Goal: Register for event/course

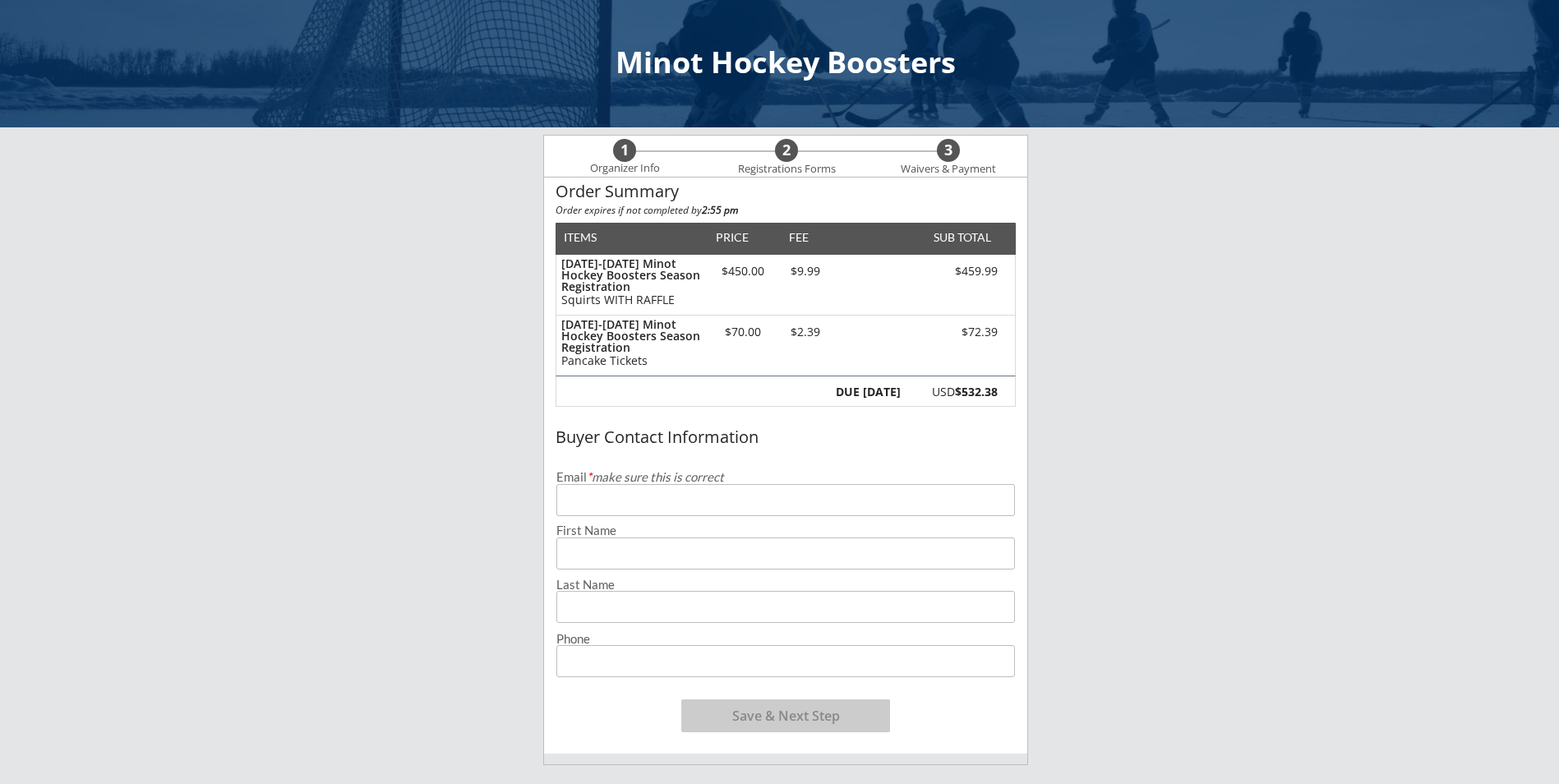
click at [673, 501] on input "email" at bounding box center [786, 500] width 459 height 32
type input "[EMAIL_ADDRESS][PERSON_NAME][DOMAIN_NAME]"
click at [606, 547] on input "input" at bounding box center [786, 553] width 459 height 32
type input "Jersey"
type input "[PERSON_NAME]"
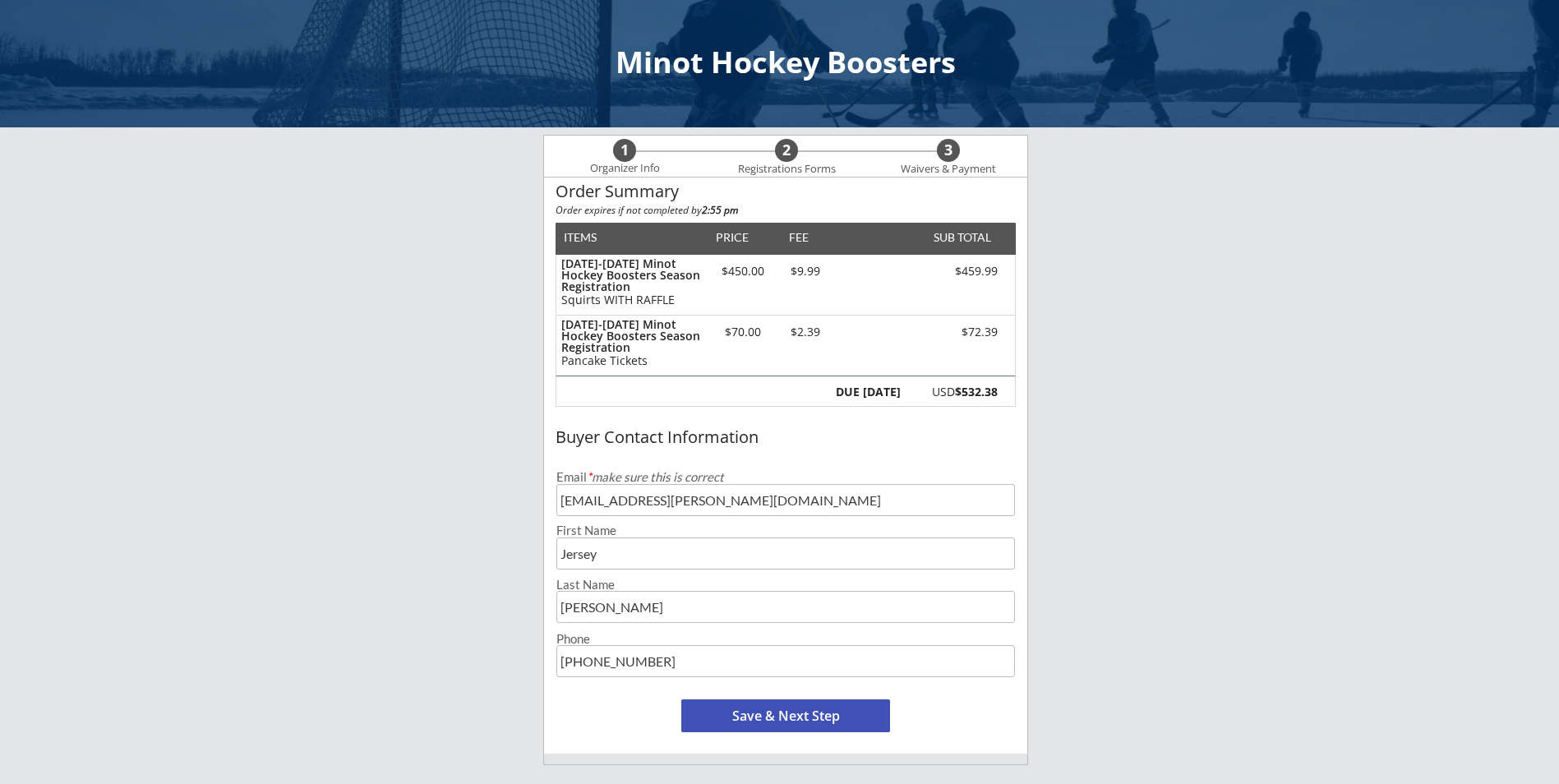
type input "[PHONE_NUMBER]"
click at [783, 714] on button "Save & Next Step" at bounding box center [786, 716] width 209 height 33
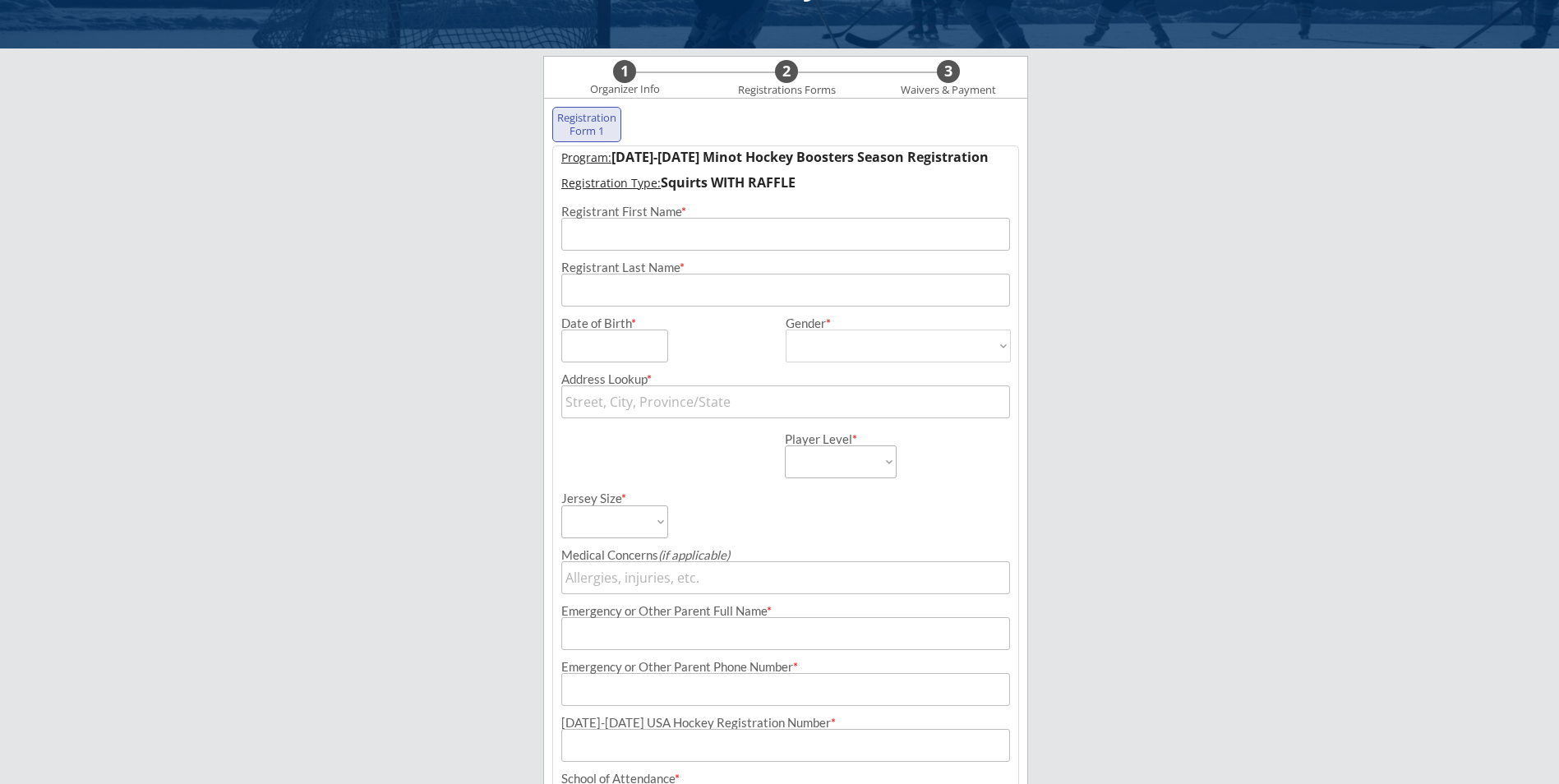
scroll to position [118, 0]
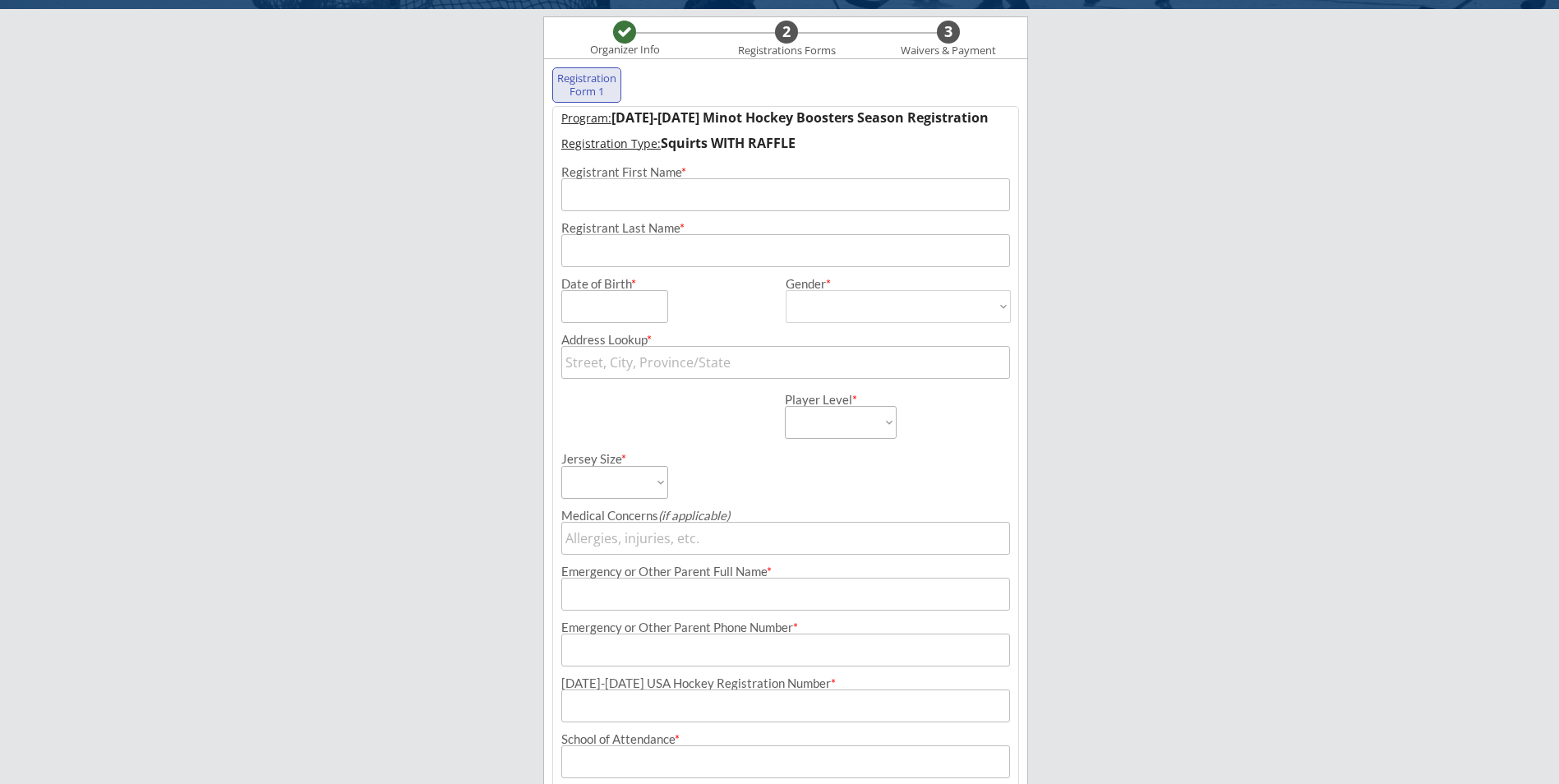
click at [687, 204] on input "input" at bounding box center [786, 195] width 449 height 33
type input "Jaren"
click at [630, 247] on input "input" at bounding box center [786, 251] width 449 height 33
type input "[PERSON_NAME]"
drag, startPoint x: 549, startPoint y: 303, endPoint x: 559, endPoint y: 302, distance: 10.0
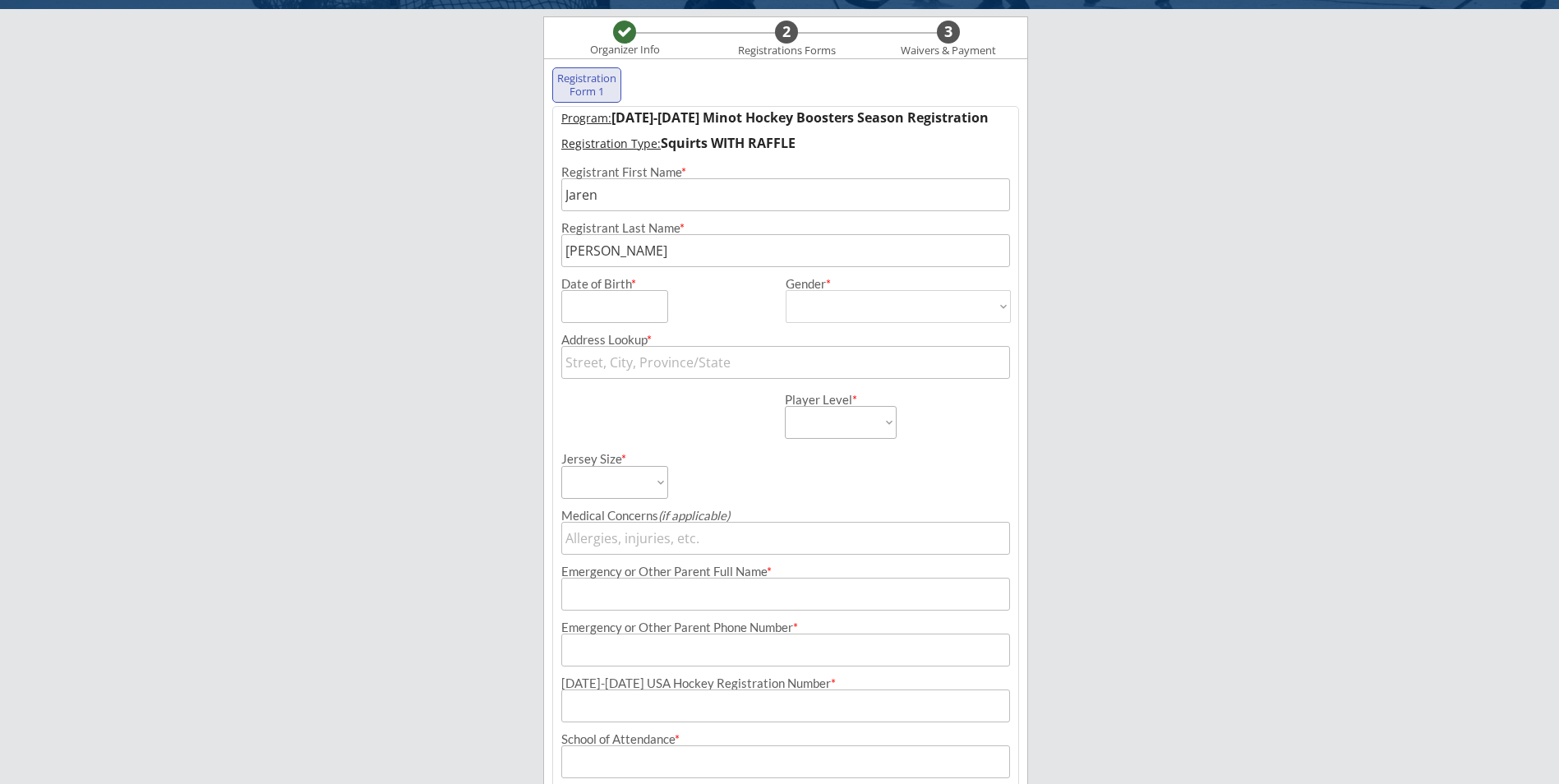
click at [551, 303] on div "Registration Form 1 Program: [DATE]-[DATE] Minot Hockey Boosters Season Registr…" at bounding box center [786, 547] width 485 height 978
click at [584, 303] on input "input" at bounding box center [615, 307] width 107 height 33
type input "[DATE]"
click at [837, 293] on select "[DEMOGRAPHIC_DATA] [DEMOGRAPHIC_DATA]" at bounding box center [899, 307] width 225 height 33
select select ""[DEMOGRAPHIC_DATA]""
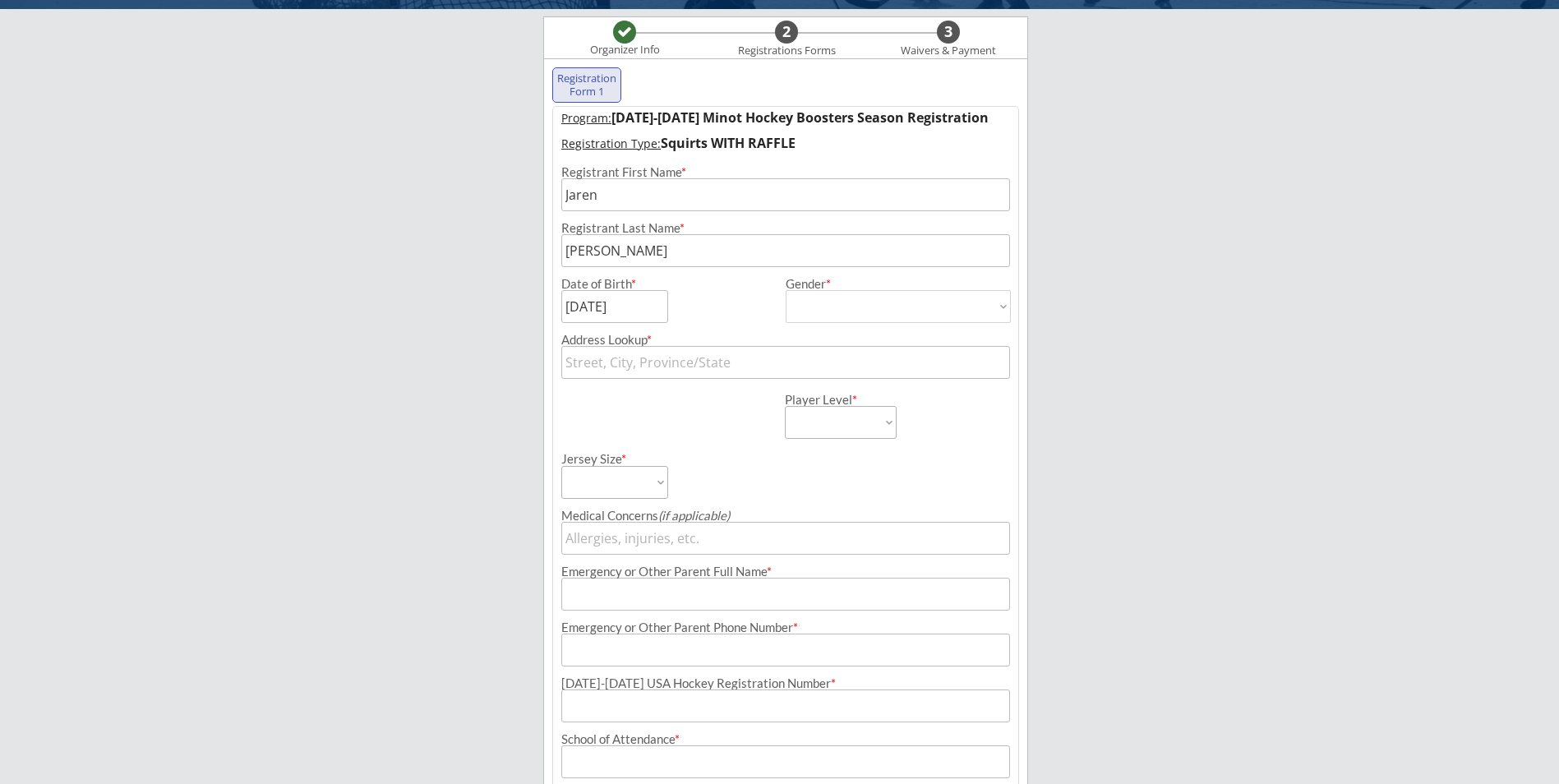
click at [786, 290] on select "[DEMOGRAPHIC_DATA] [DEMOGRAPHIC_DATA]" at bounding box center [899, 307] width 225 height 33
type input "[DEMOGRAPHIC_DATA]"
click at [762, 364] on input "text" at bounding box center [786, 362] width 449 height 33
type input "513"
type input "[STREET_ADDRESS]"
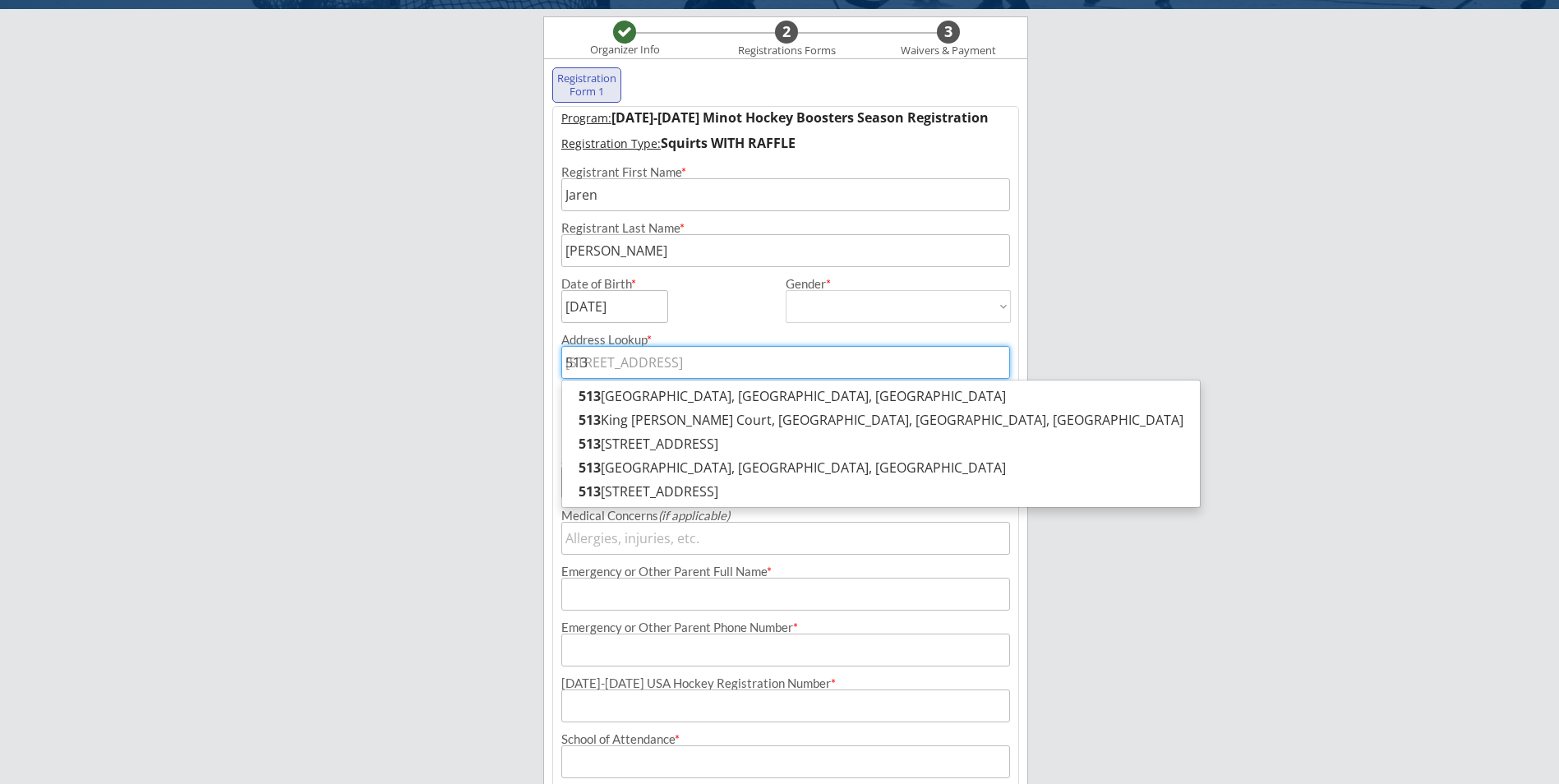
type input "513"
type input "513 20"
type input "[STREET_ADDRESS]"
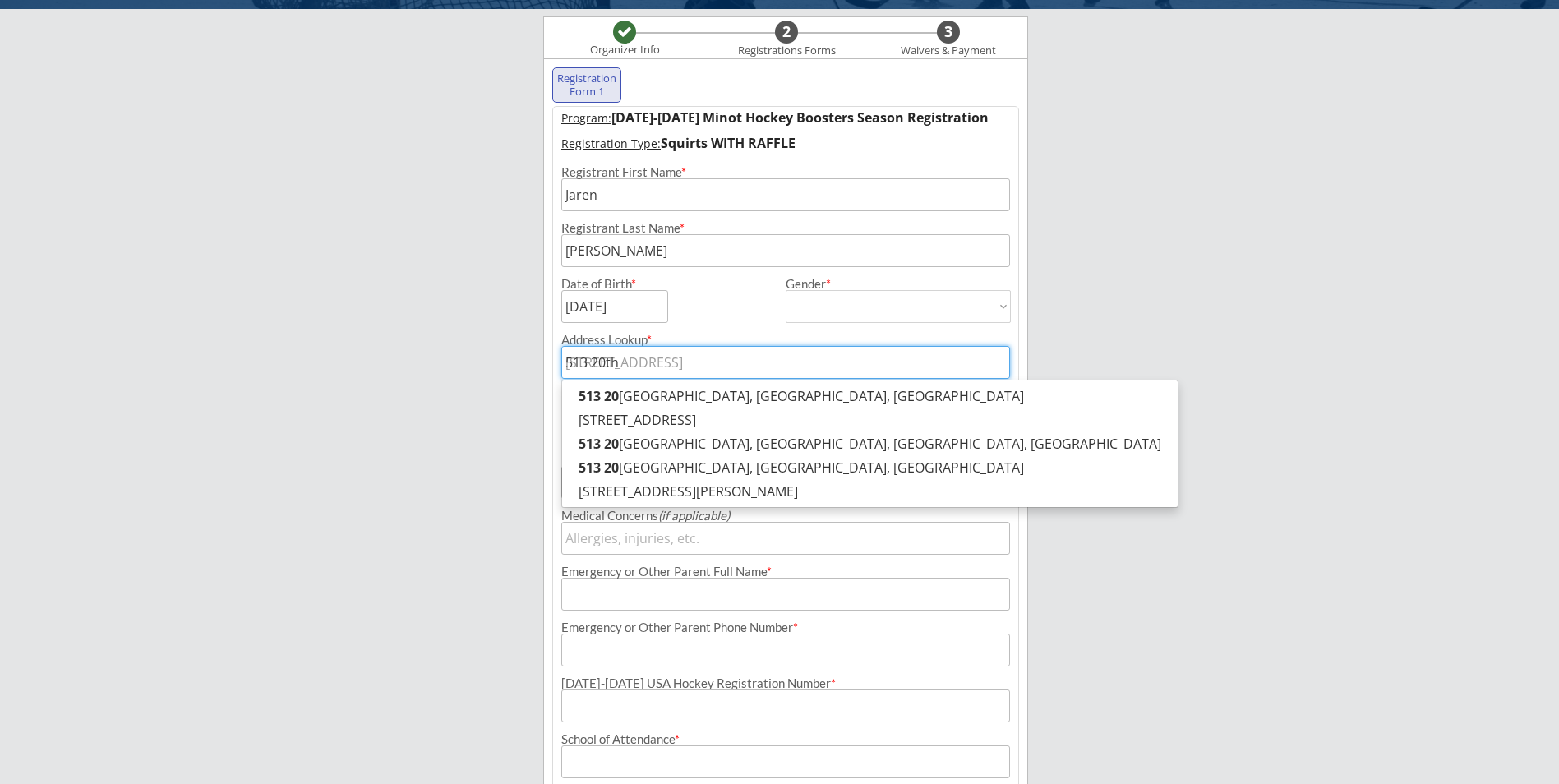
type input "513 20th"
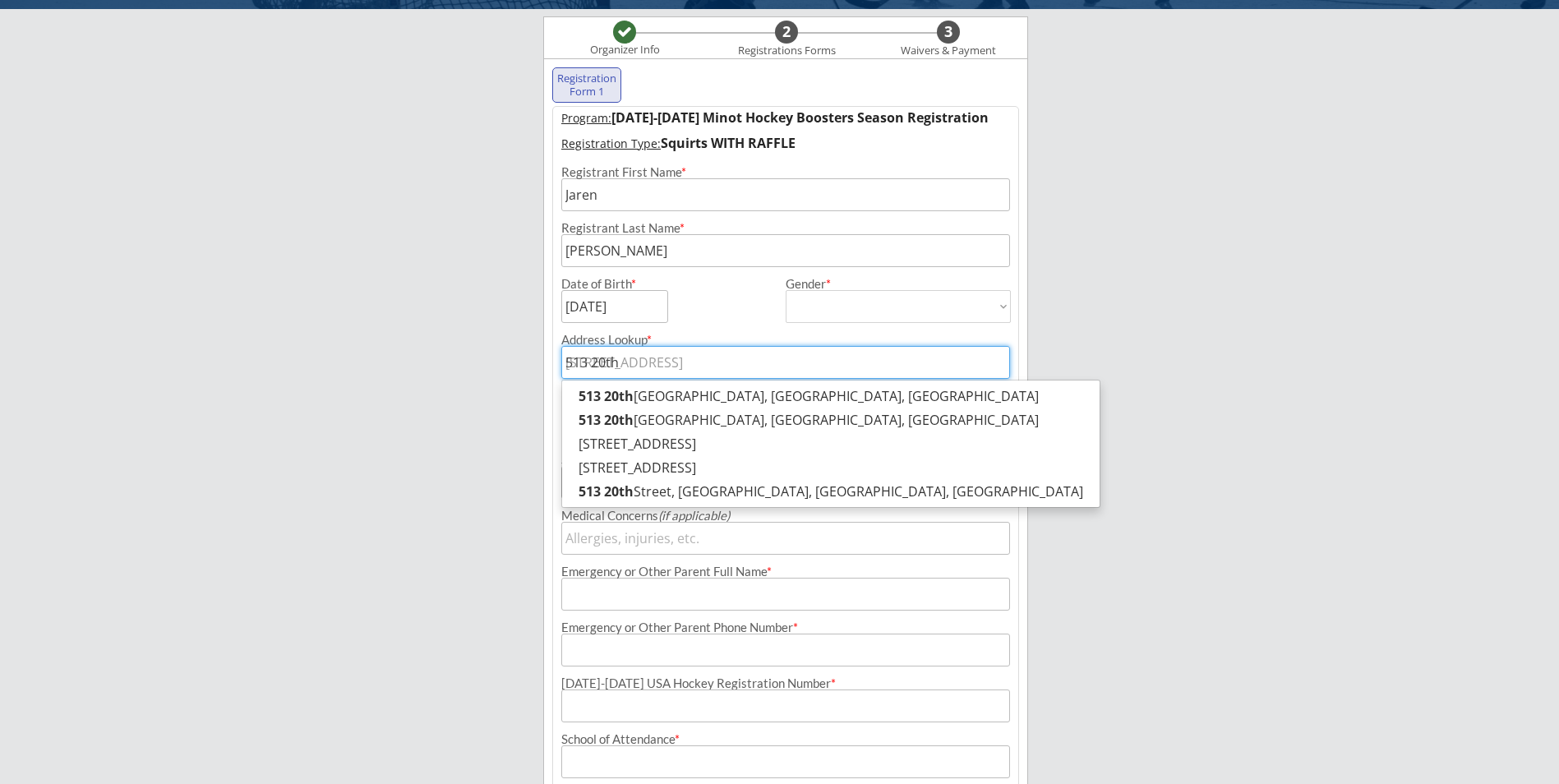
type input "513 20th S"
type input "[STREET_ADDRESS]"
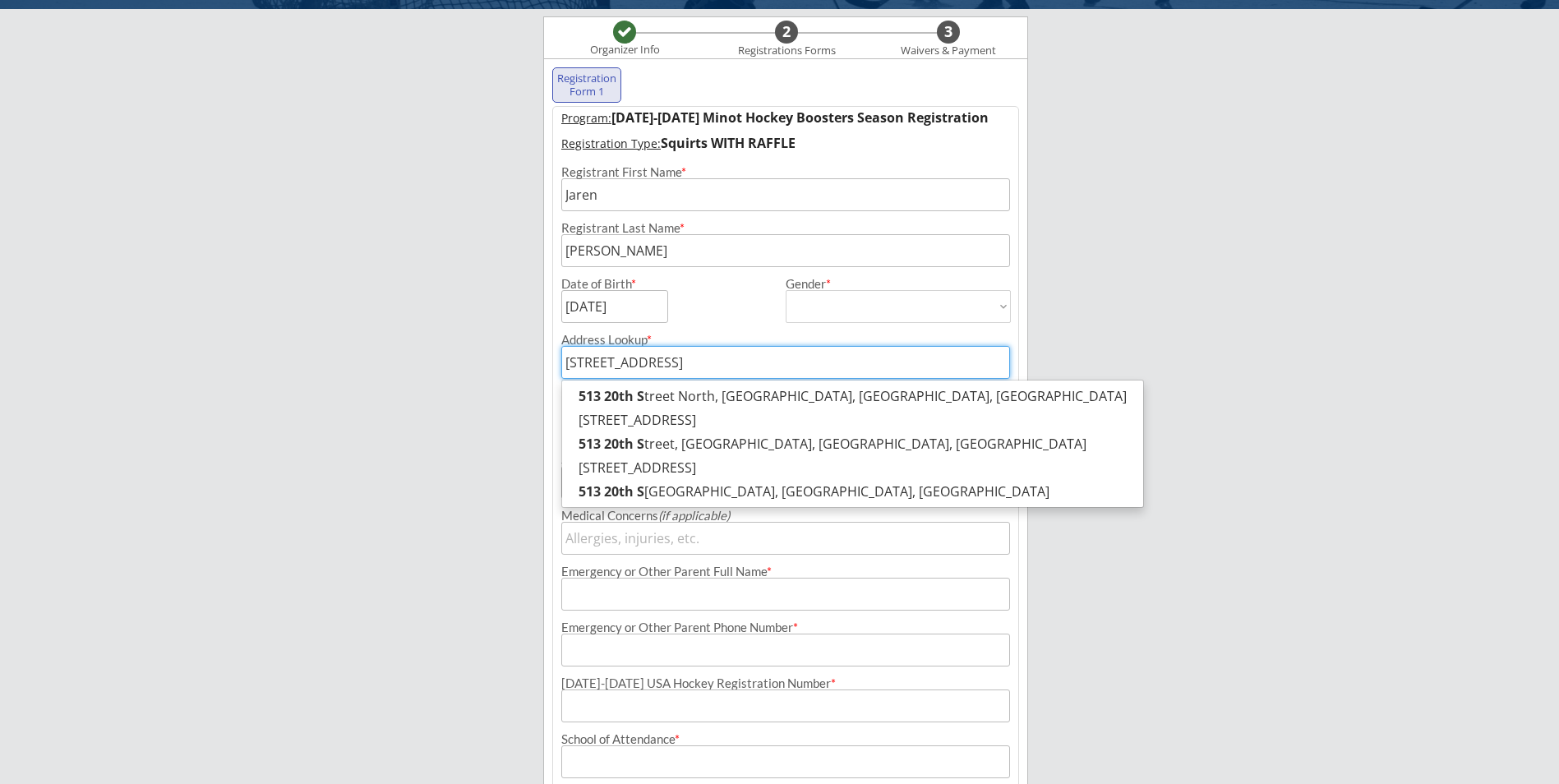
type input "[STREET_ADDRESS]"
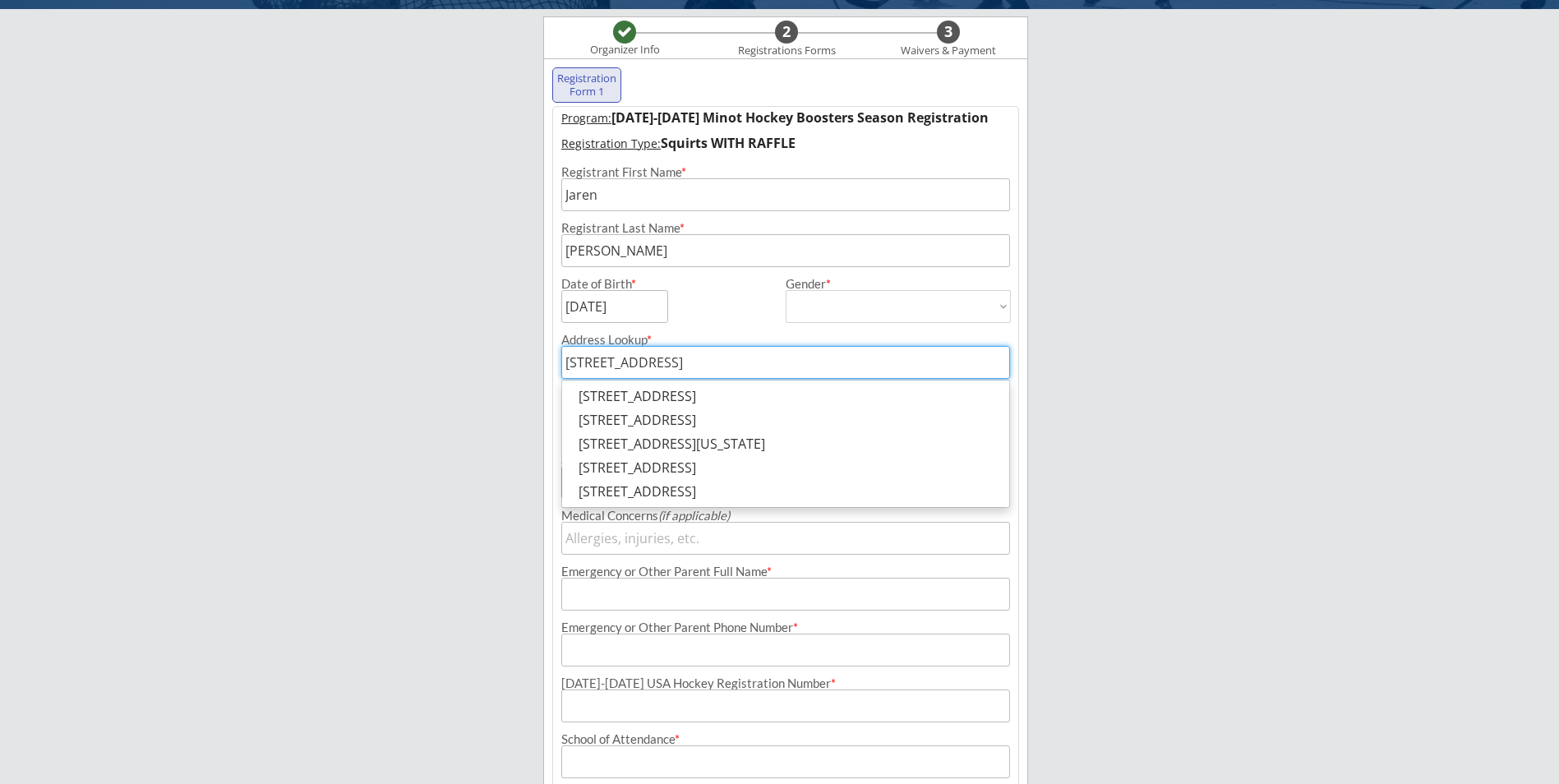
type input "[STREET_ADDRESS]"
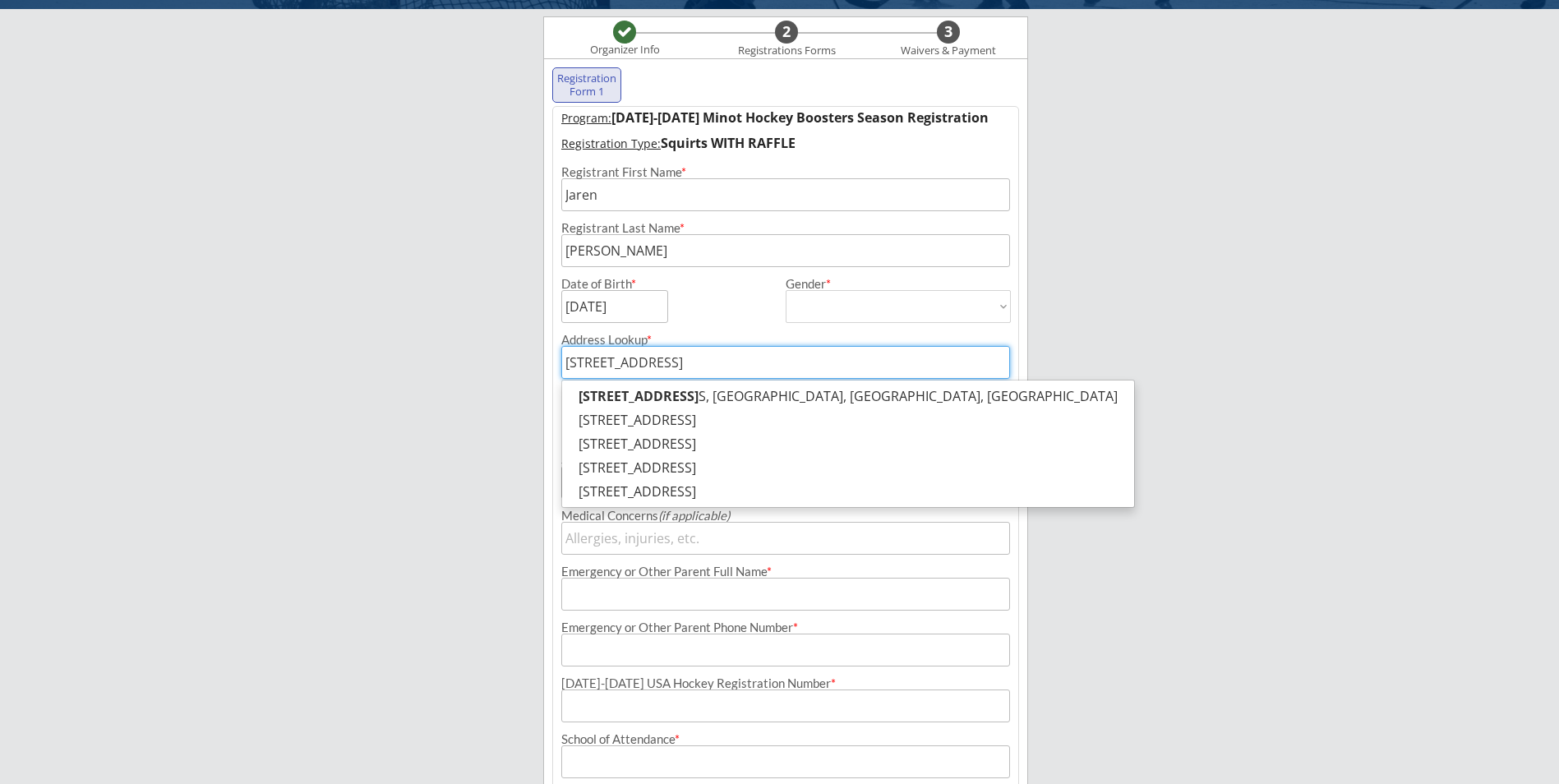
type input "[STREET_ADDRESS]"
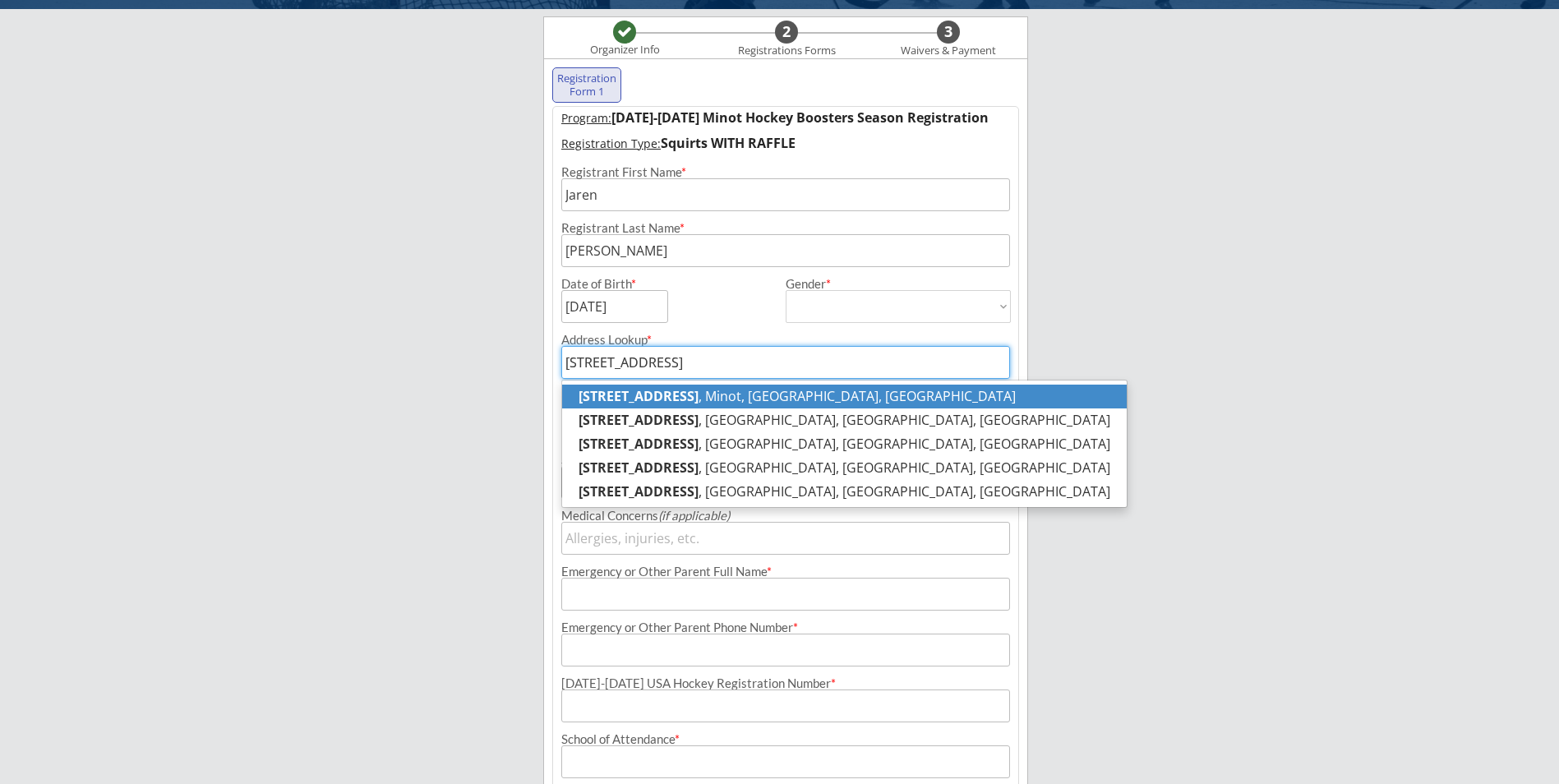
click at [728, 388] on p "[STREET_ADDRESS]" at bounding box center [844, 396] width 565 height 24
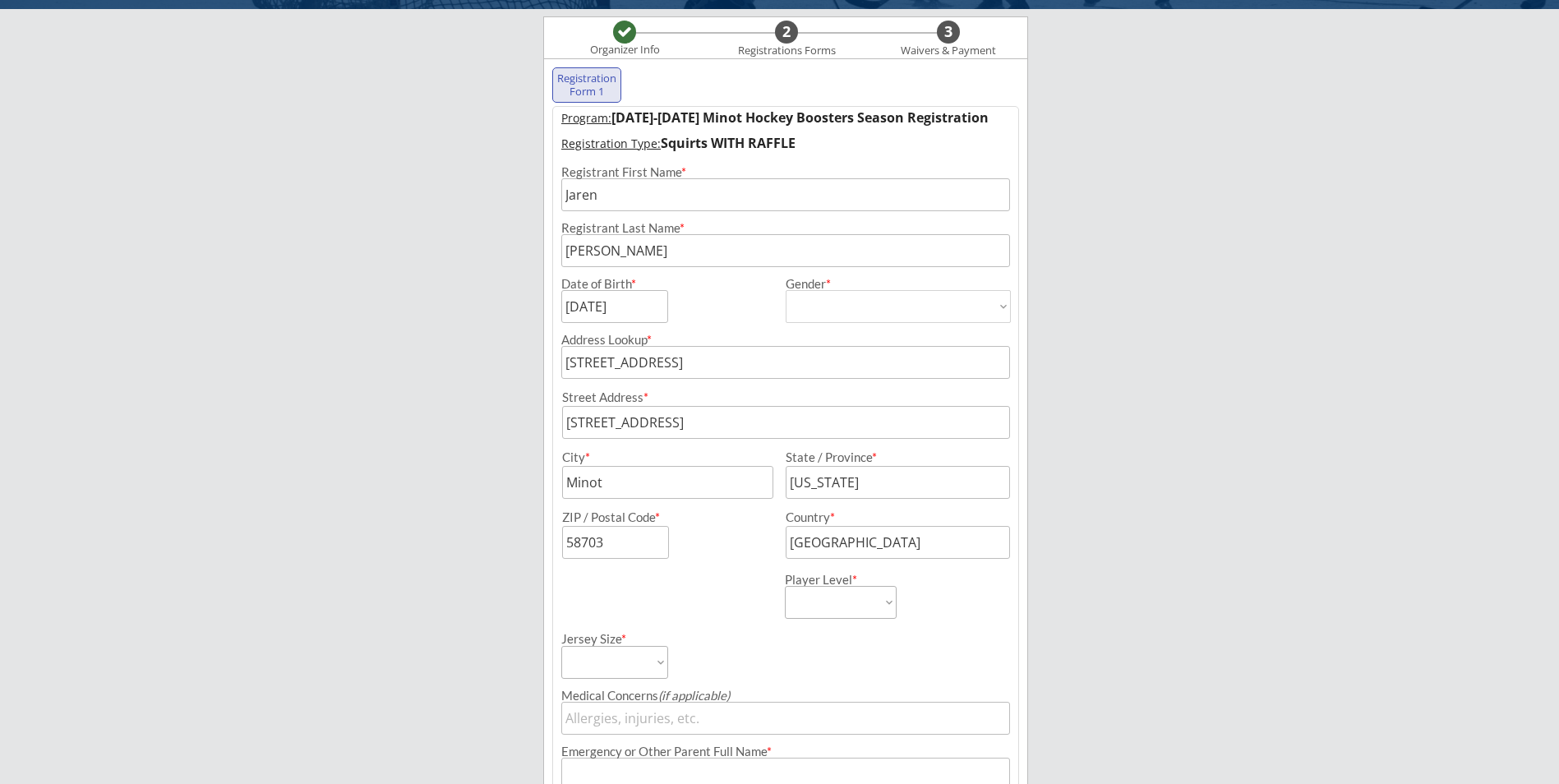
type input "[STREET_ADDRESS]"
click at [882, 606] on select "Learn to Play Boys Learn to Play Girls Maroon Mites Gold/White Mites Squirts Pe…" at bounding box center [841, 602] width 112 height 33
select select ""Squirts""
click at [785, 586] on select "Learn to Play Boys Learn to Play Girls Maroon Mites Gold/White Mites Squirts Pe…" at bounding box center [841, 602] width 112 height 33
click at [657, 668] on select "Adult Small Adult Medium Adult Large Adult XL Goalie Cut" at bounding box center [615, 662] width 107 height 33
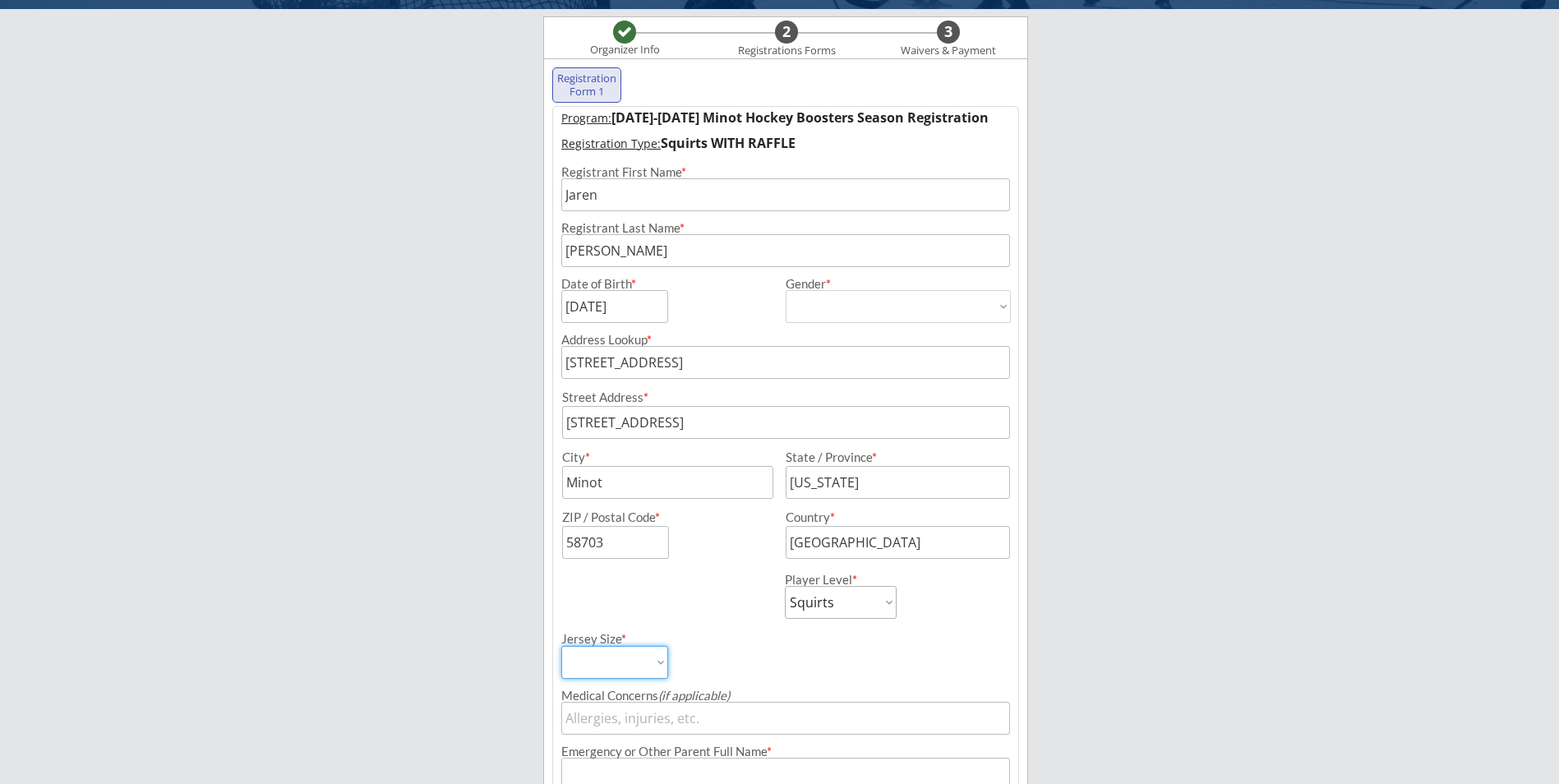
select select ""Adult Small""
click at [562, 646] on select "Adult Small Adult Medium Adult Large Adult XL Goalie Cut" at bounding box center [615, 662] width 107 height 33
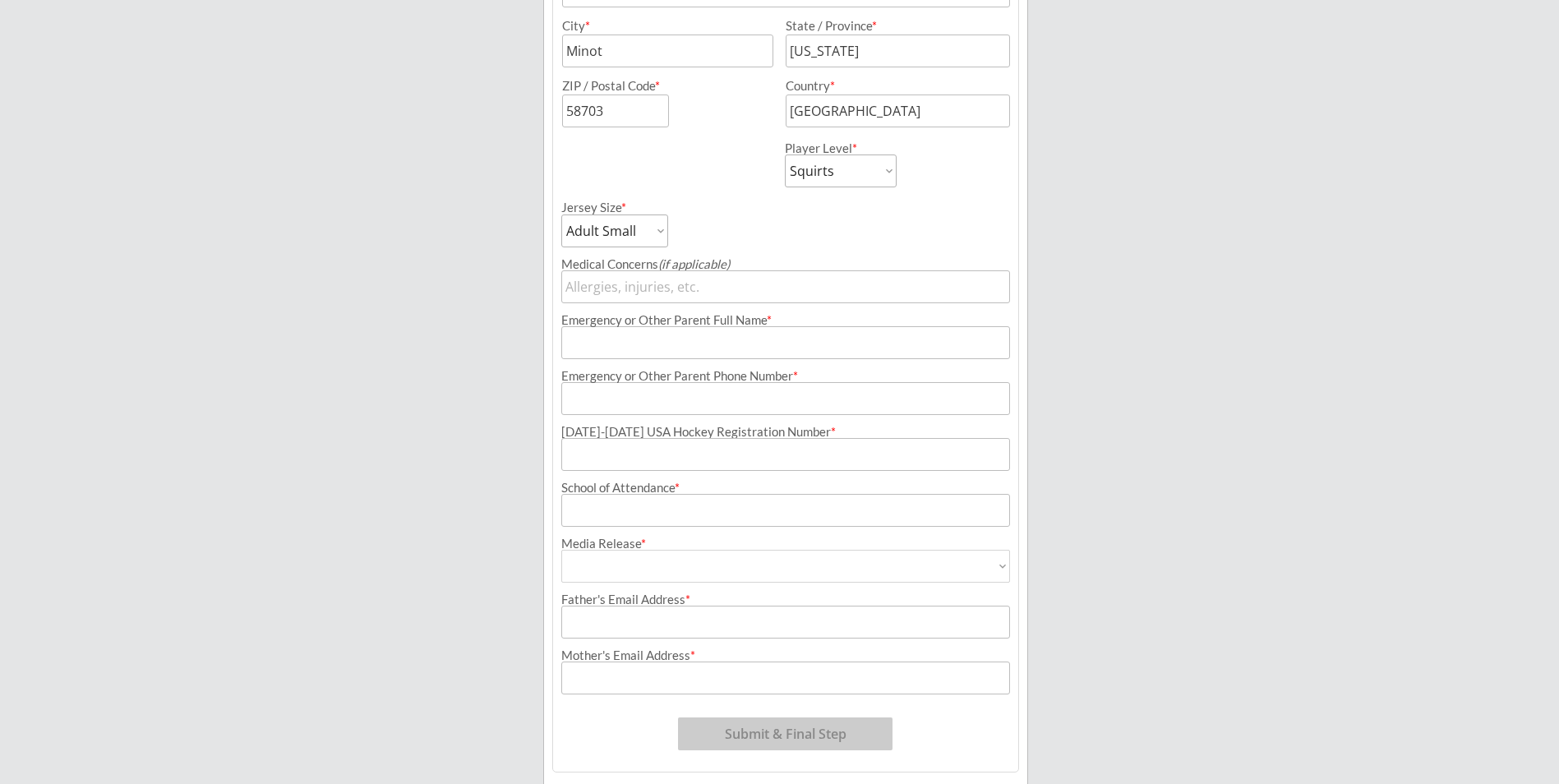
scroll to position [575, 0]
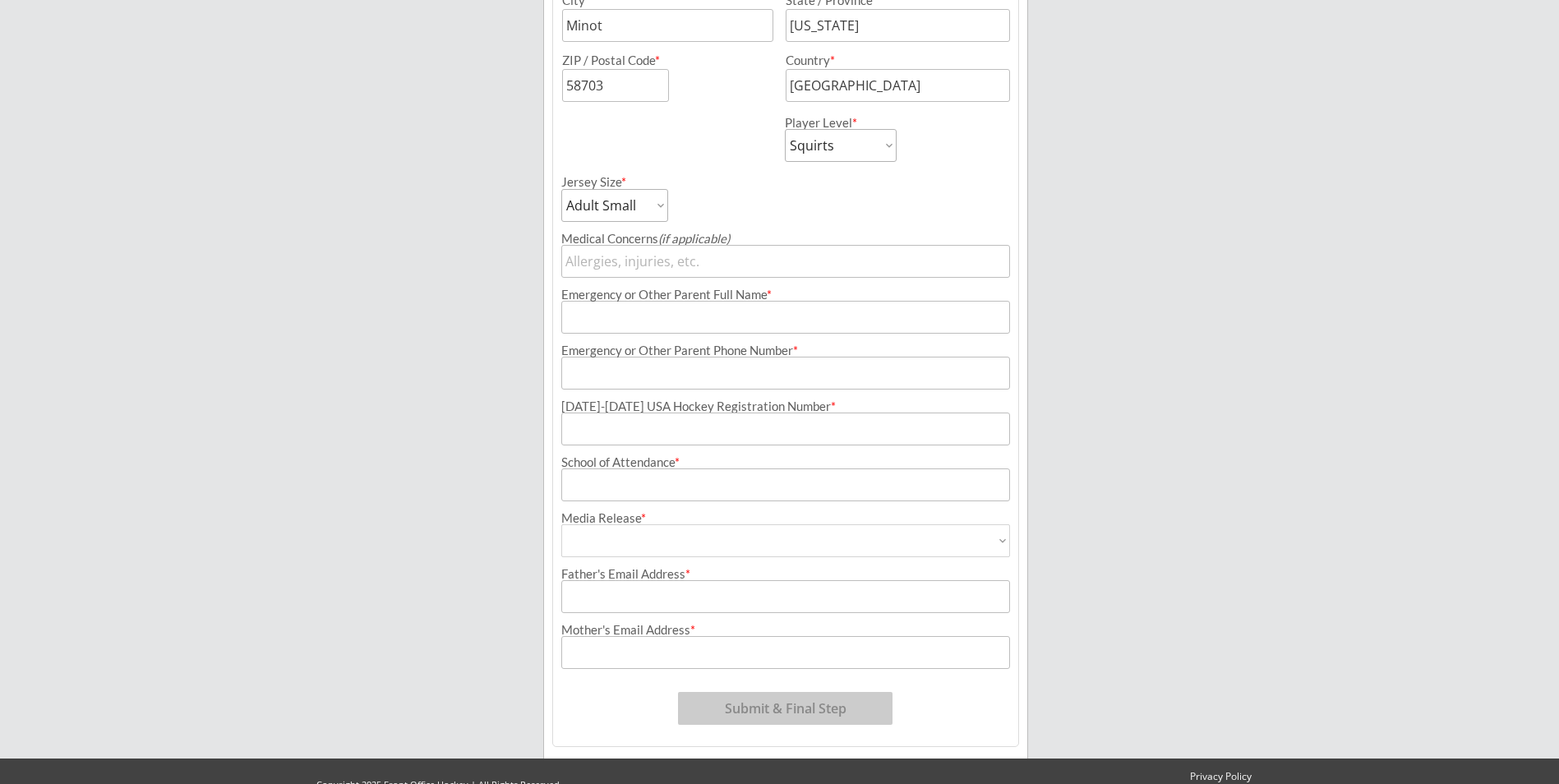
click at [721, 542] on select "Yes No" at bounding box center [786, 541] width 449 height 33
select select ""Yes""
click at [562, 524] on select "Yes No" at bounding box center [786, 541] width 449 height 33
type input "Yes"
click at [698, 487] on input "input" at bounding box center [786, 485] width 449 height 33
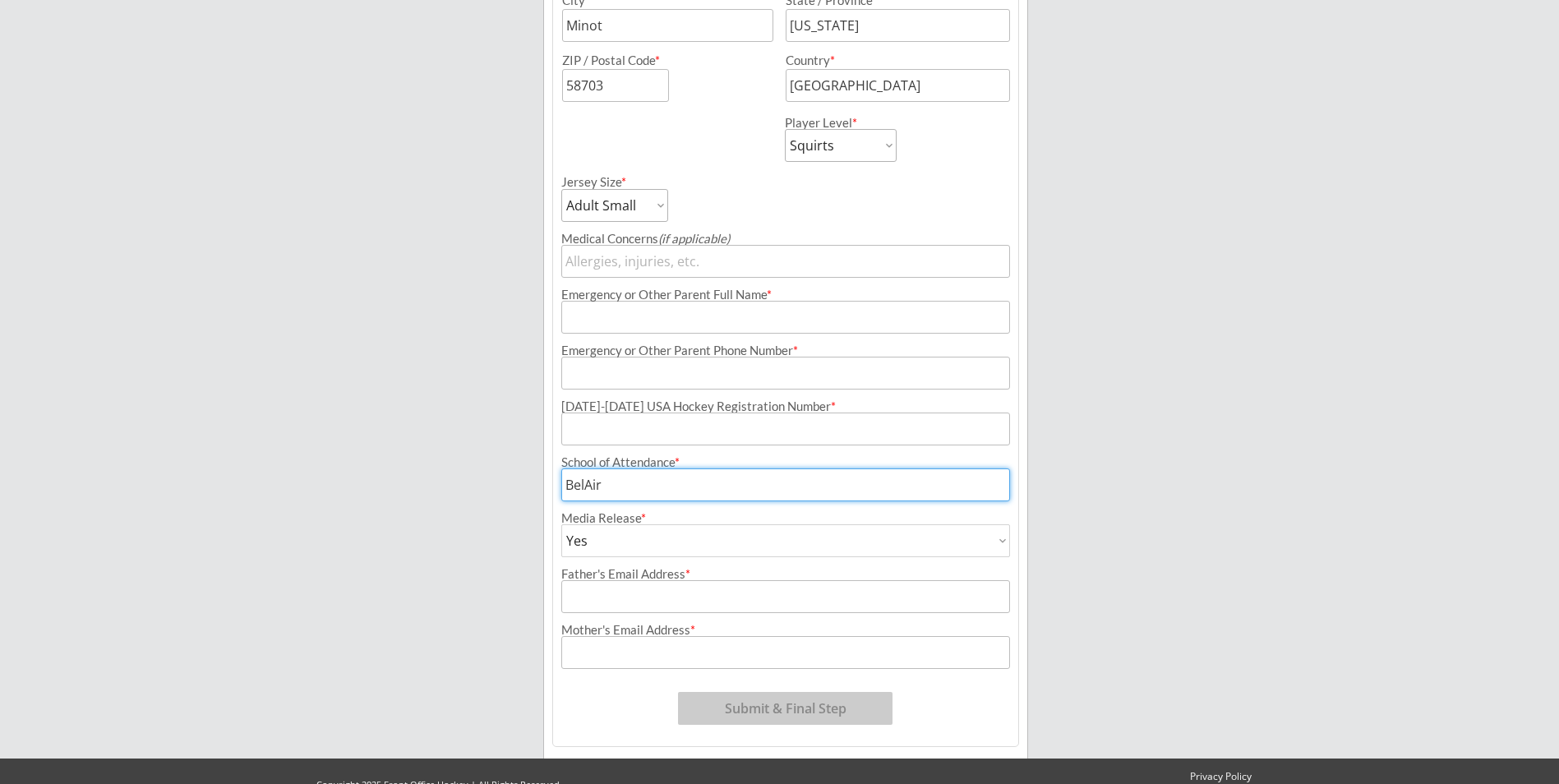
type input "BelAir"
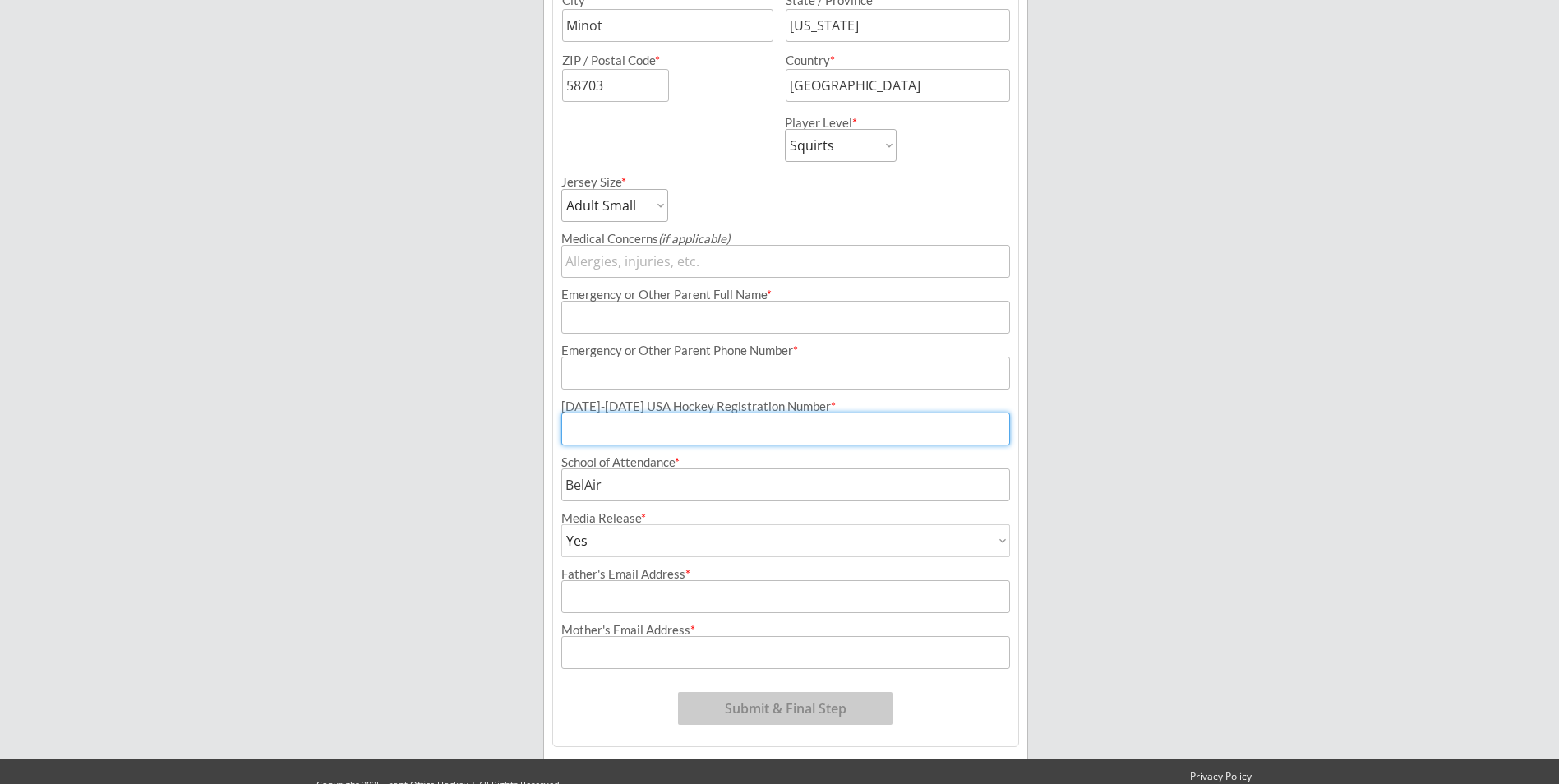
click at [723, 430] on input "input" at bounding box center [786, 429] width 449 height 33
type input "209602378BENSO"
click at [646, 261] on input "input" at bounding box center [786, 261] width 449 height 33
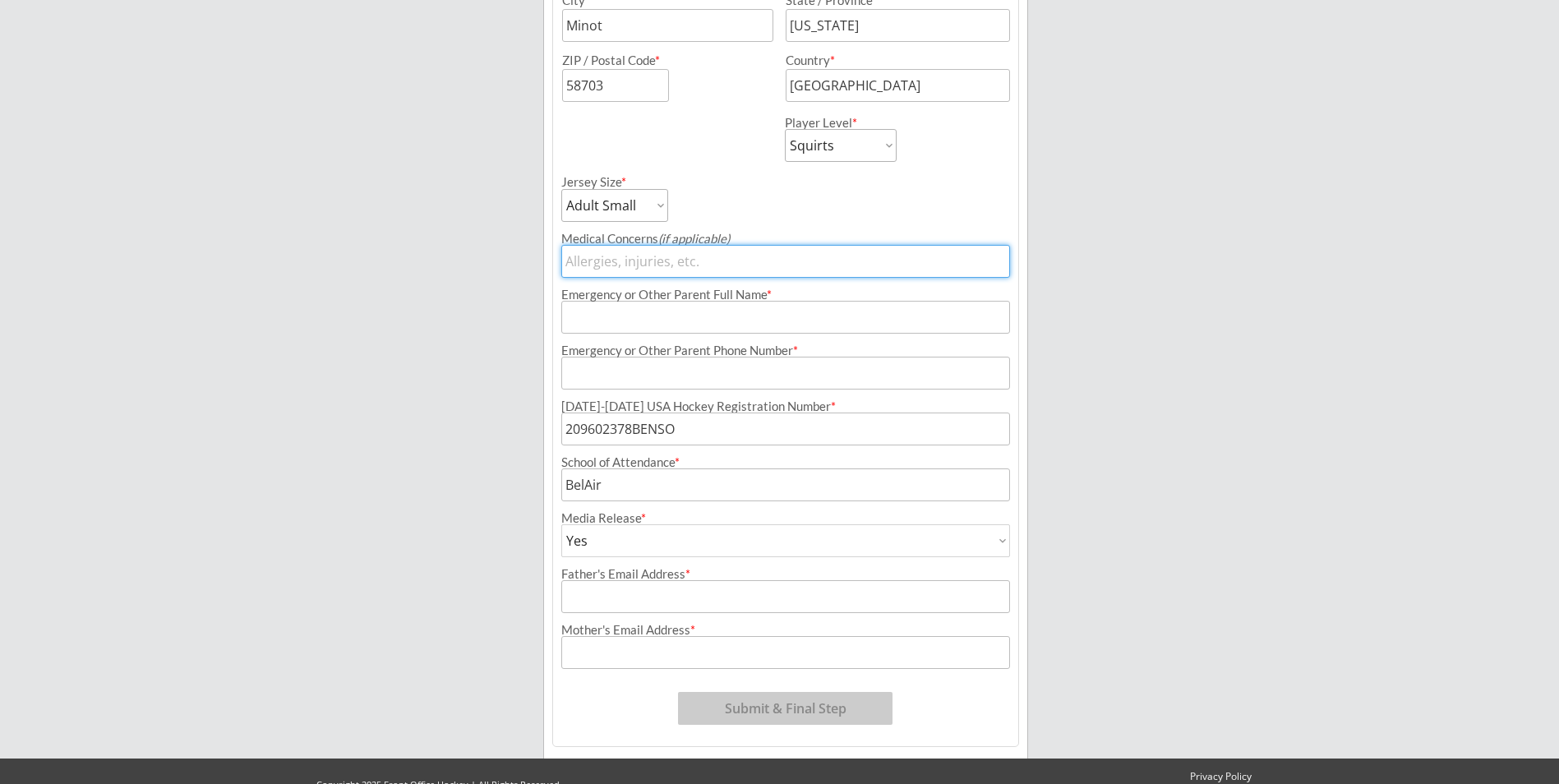
click at [642, 316] on input "input" at bounding box center [786, 317] width 449 height 33
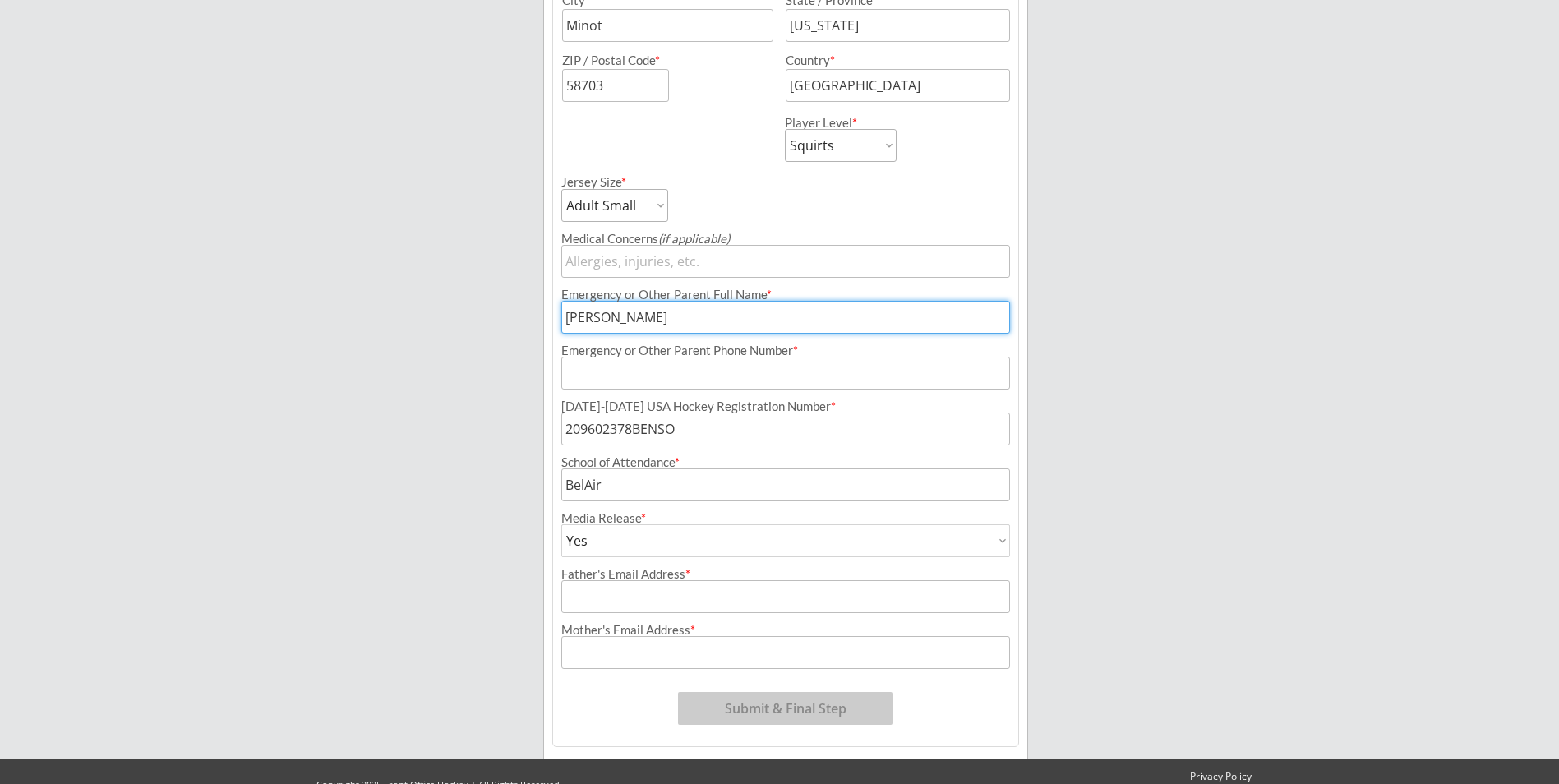
type input "[PERSON_NAME]"
click at [637, 370] on input "input" at bounding box center [786, 373] width 449 height 33
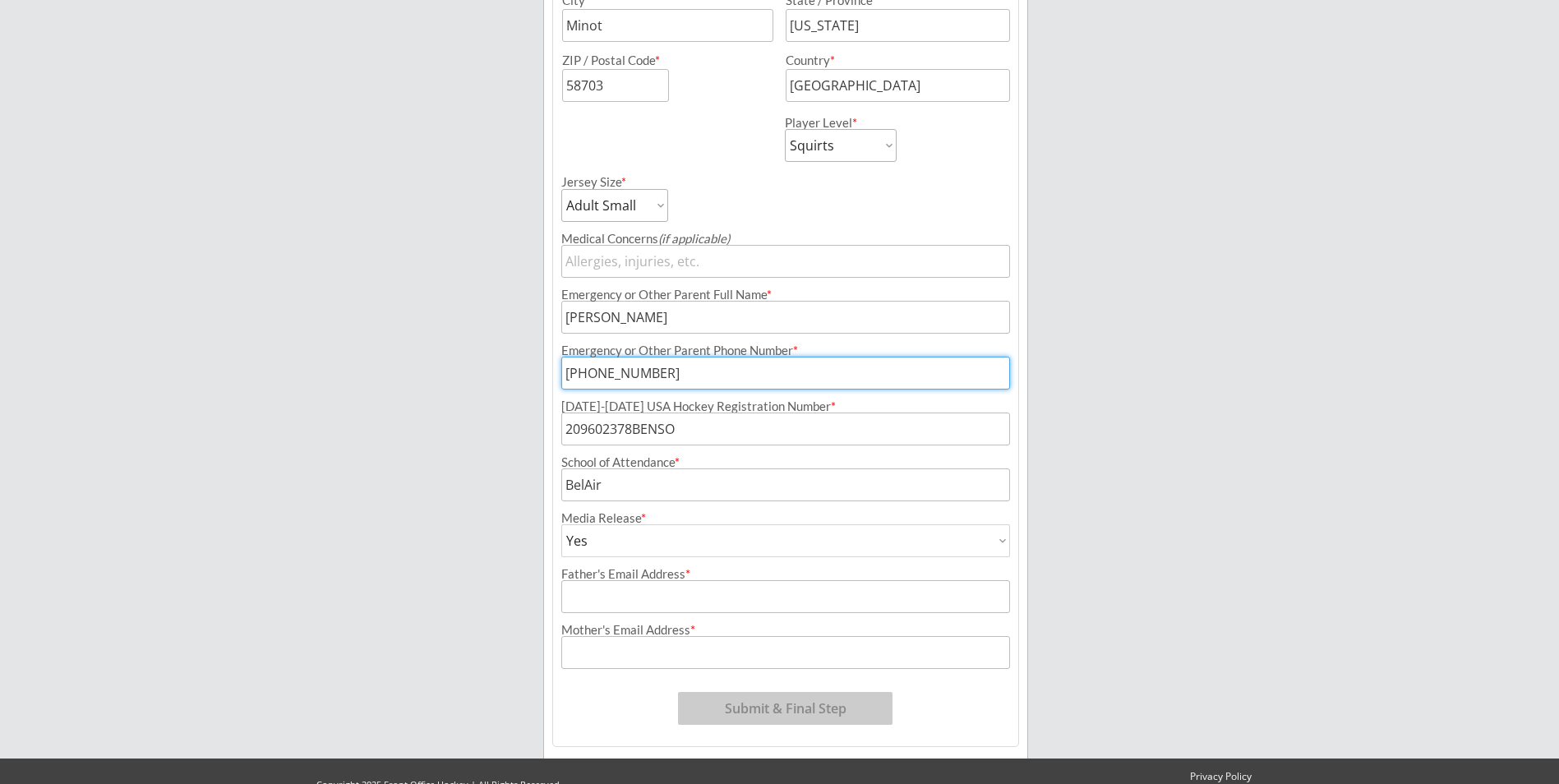
type input "[PHONE_NUMBER]"
click at [636, 595] on input "input" at bounding box center [786, 597] width 449 height 33
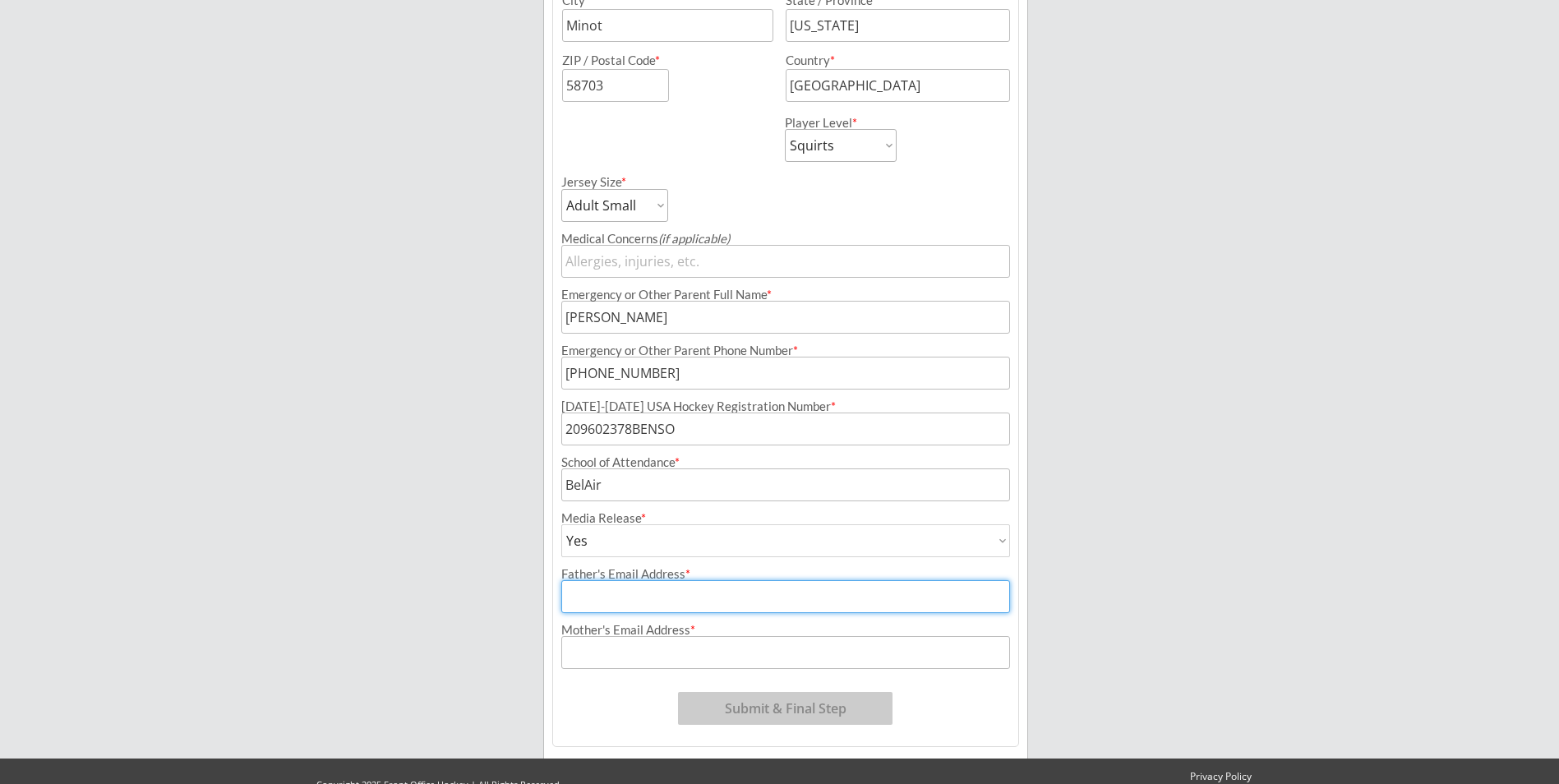
type input "[EMAIL_ADDRESS][PERSON_NAME][DOMAIN_NAME]"
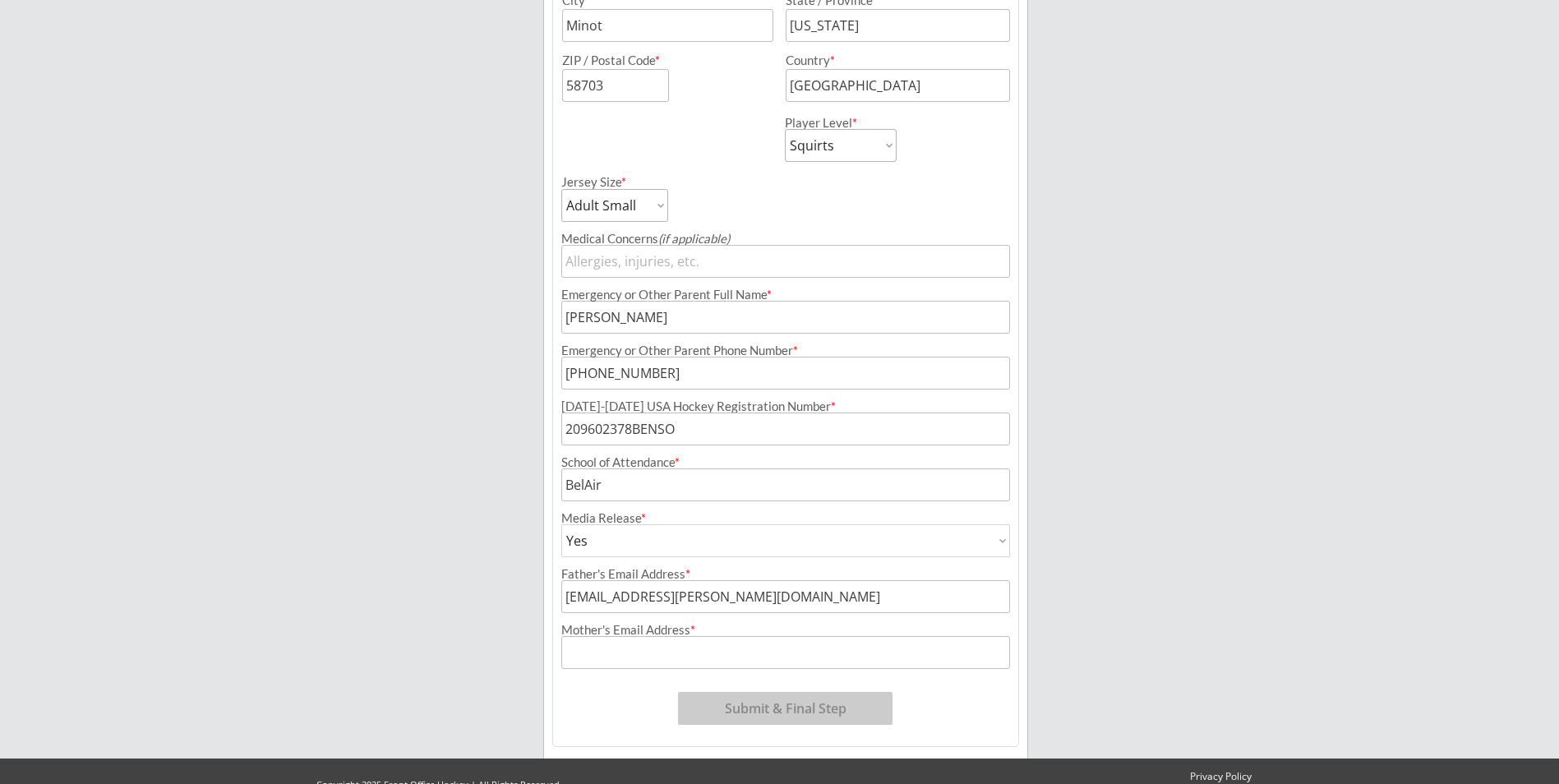
click at [629, 650] on input "input" at bounding box center [786, 653] width 449 height 33
click at [668, 658] on input "input" at bounding box center [786, 653] width 449 height 33
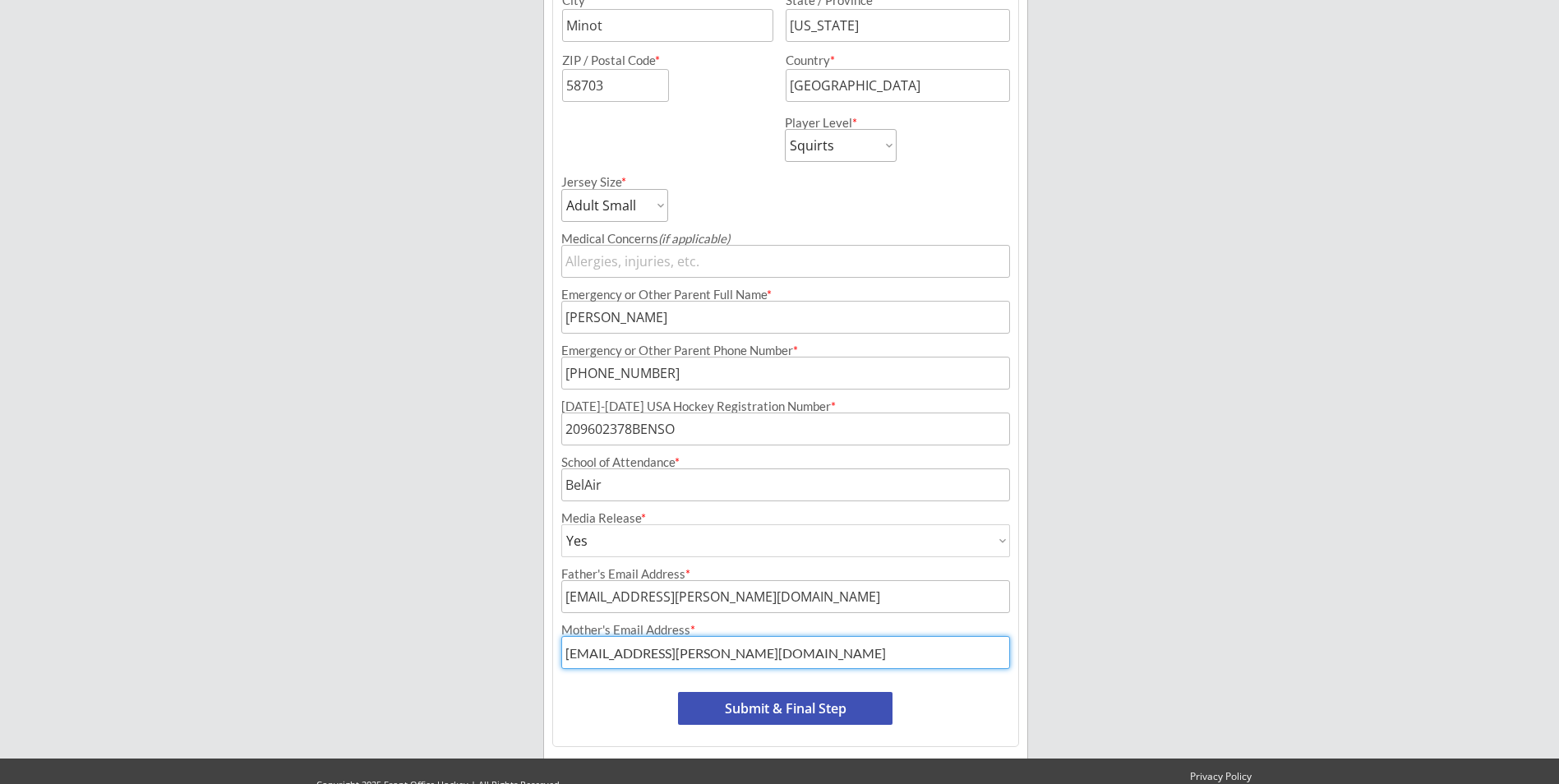
type input "[EMAIL_ADDRESS][PERSON_NAME][DOMAIN_NAME]"
click at [787, 707] on button "Submit & Final Step" at bounding box center [785, 708] width 215 height 33
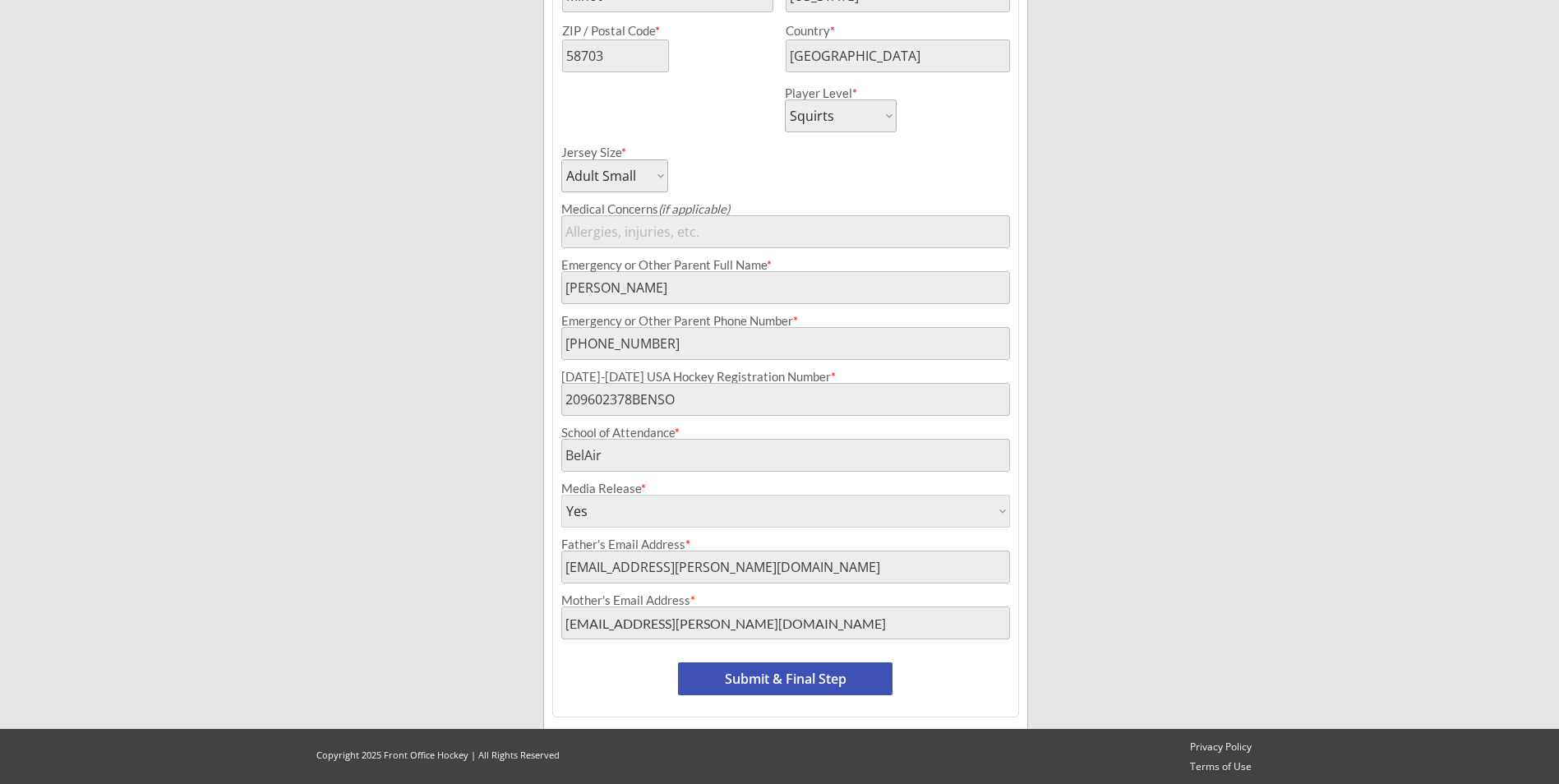
scroll to position [606, 0]
click at [790, 682] on button "Submit & Final Step" at bounding box center [785, 678] width 215 height 33
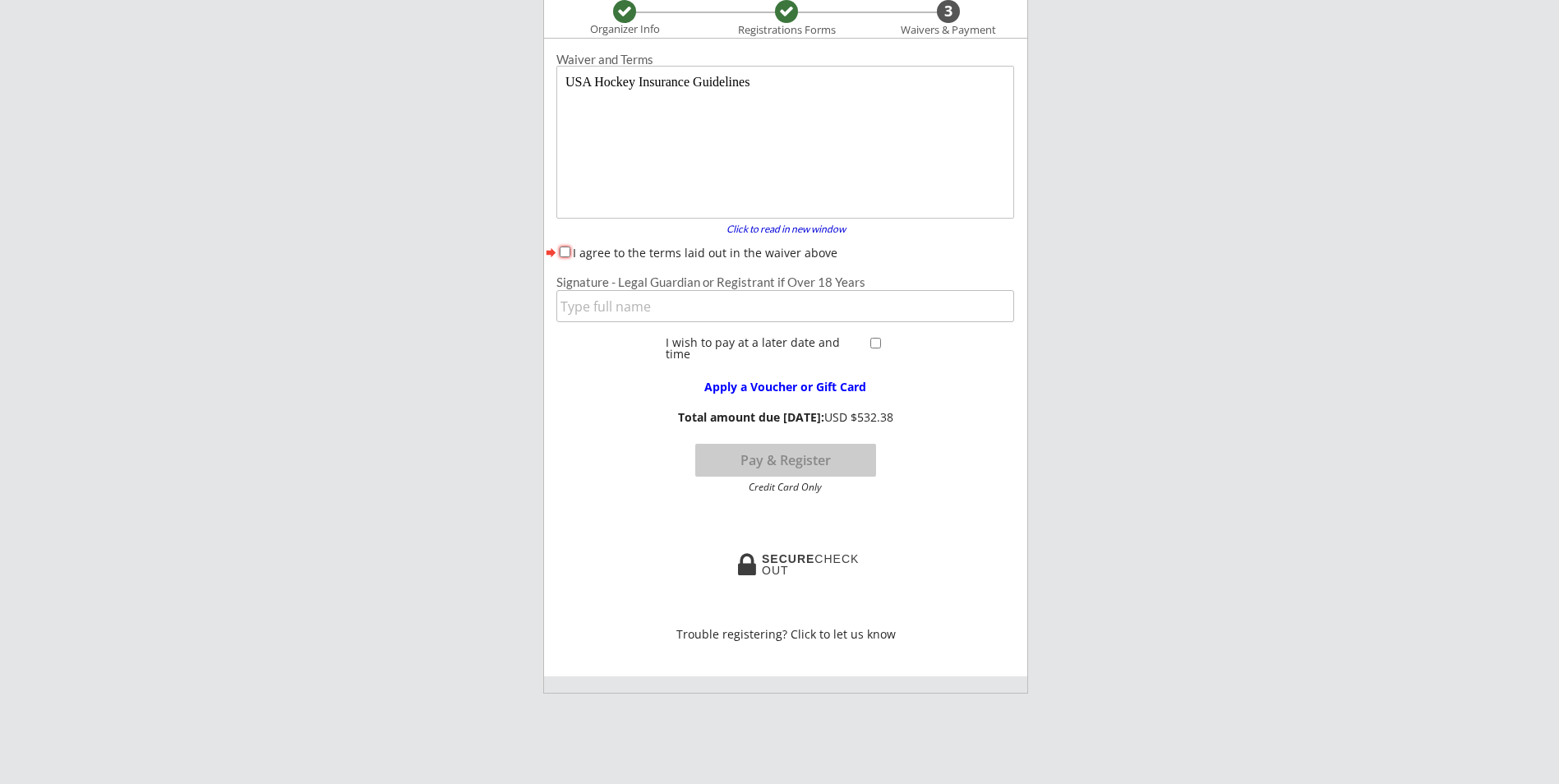
scroll to position [135, 0]
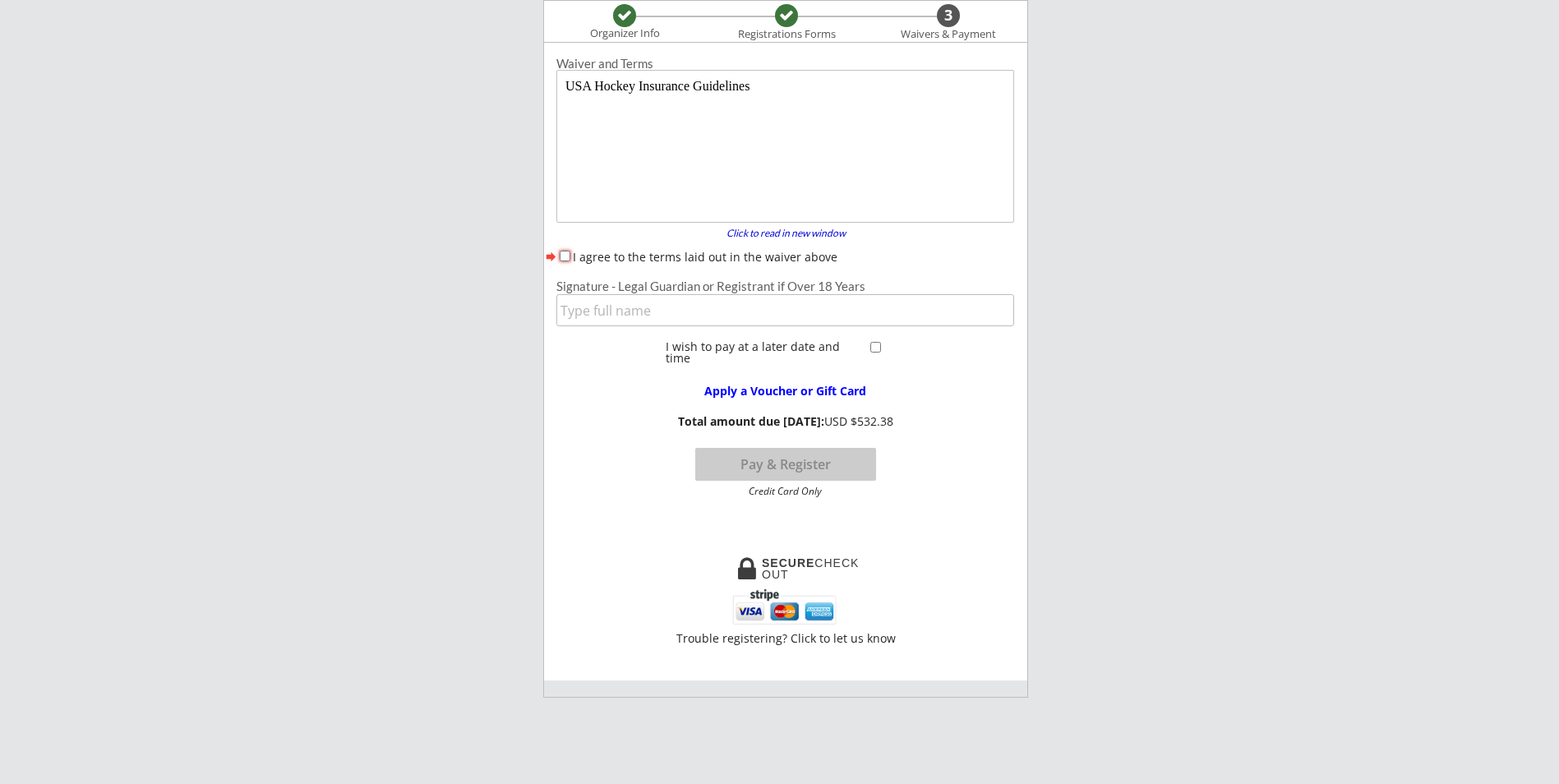
click at [565, 252] on input "I agree to the terms laid out in the waiver above" at bounding box center [565, 256] width 11 height 11
checkbox input "true"
click at [624, 317] on input "input" at bounding box center [785, 310] width 458 height 32
type input "Jersey [PERSON_NAME]"
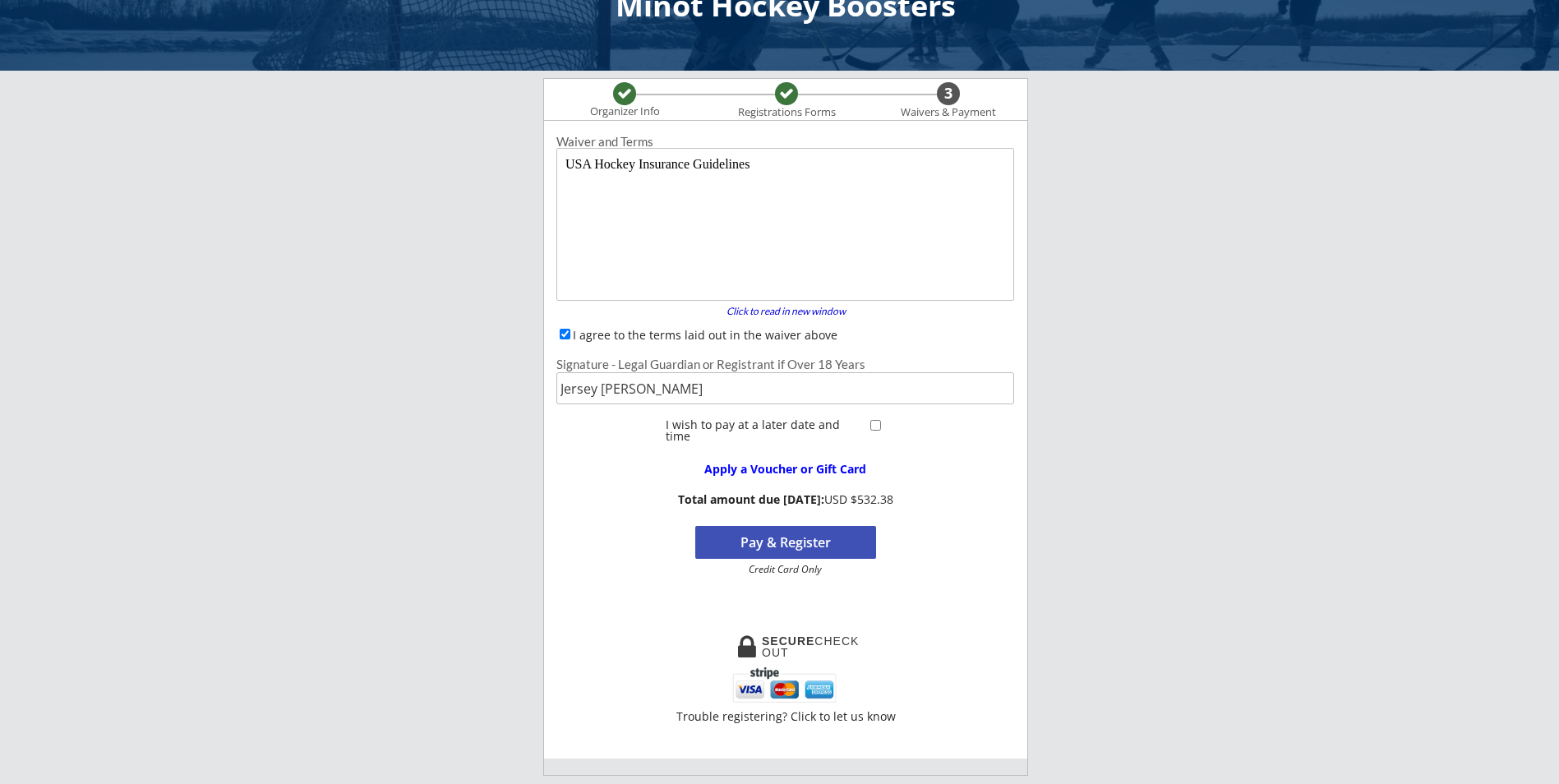
scroll to position [82, 0]
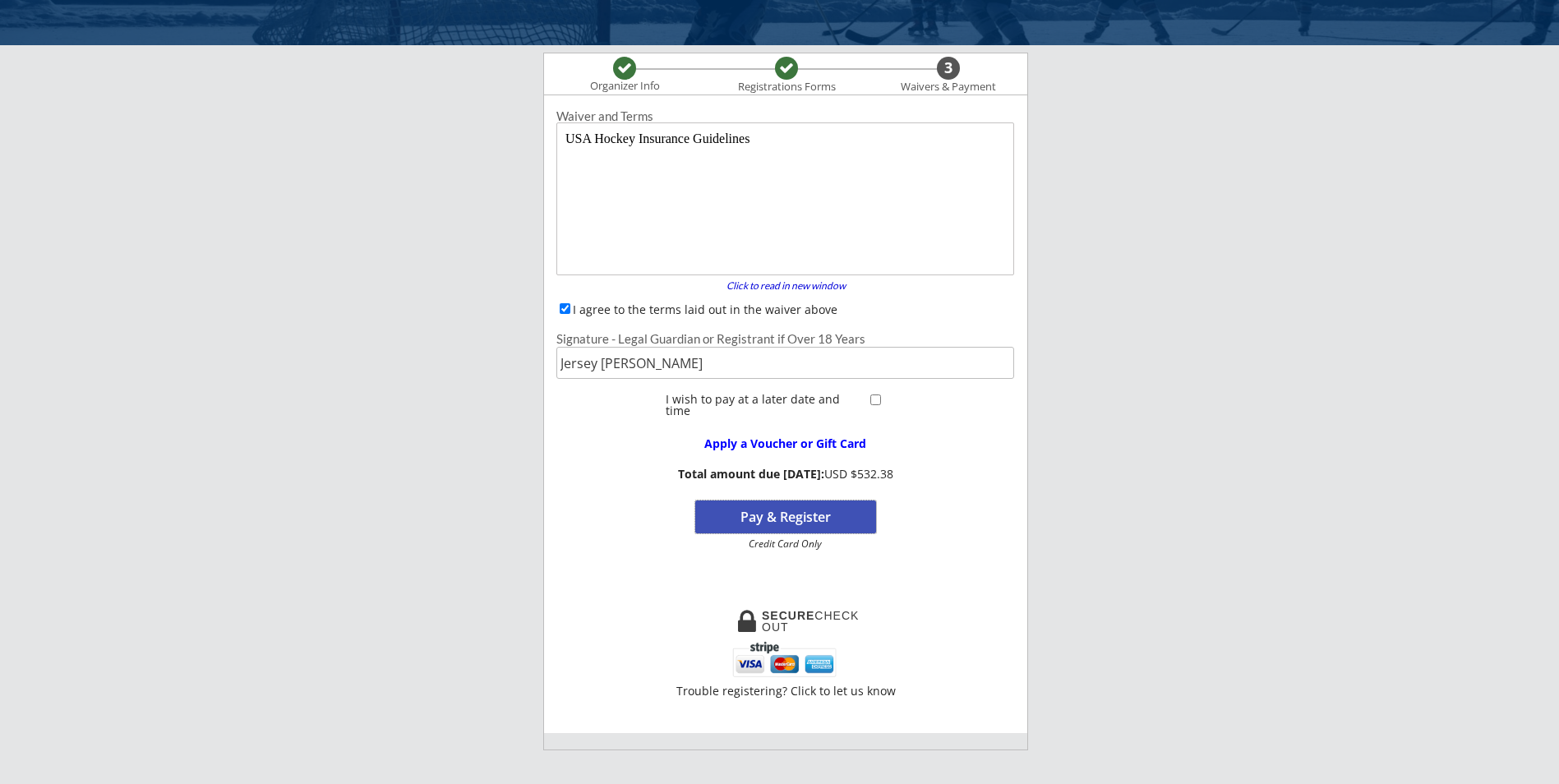
click at [803, 516] on button "Pay & Register" at bounding box center [786, 517] width 181 height 33
